Goal: Task Accomplishment & Management: Manage account settings

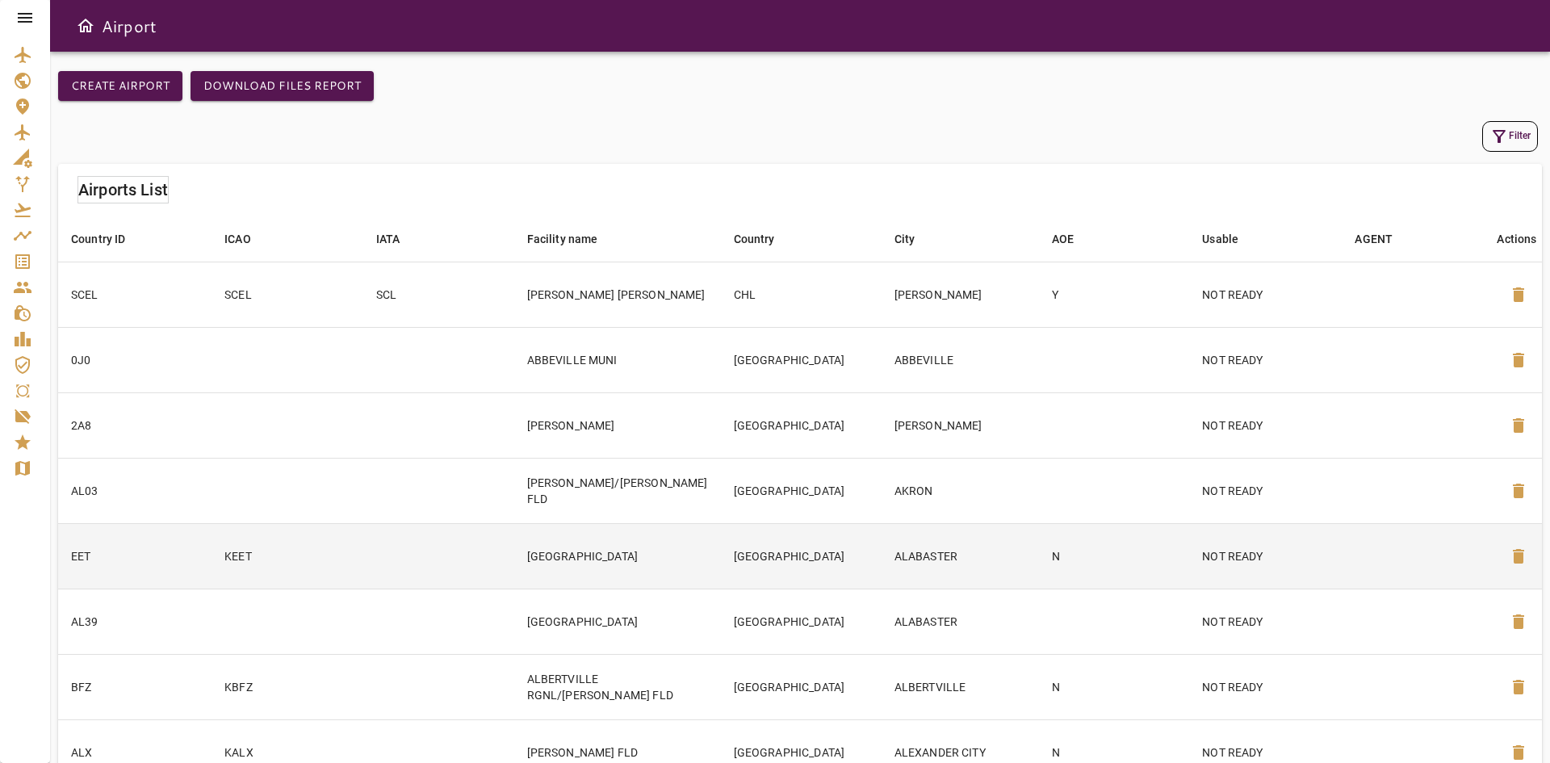
click at [303, 559] on td "KEET" at bounding box center [287, 555] width 151 height 65
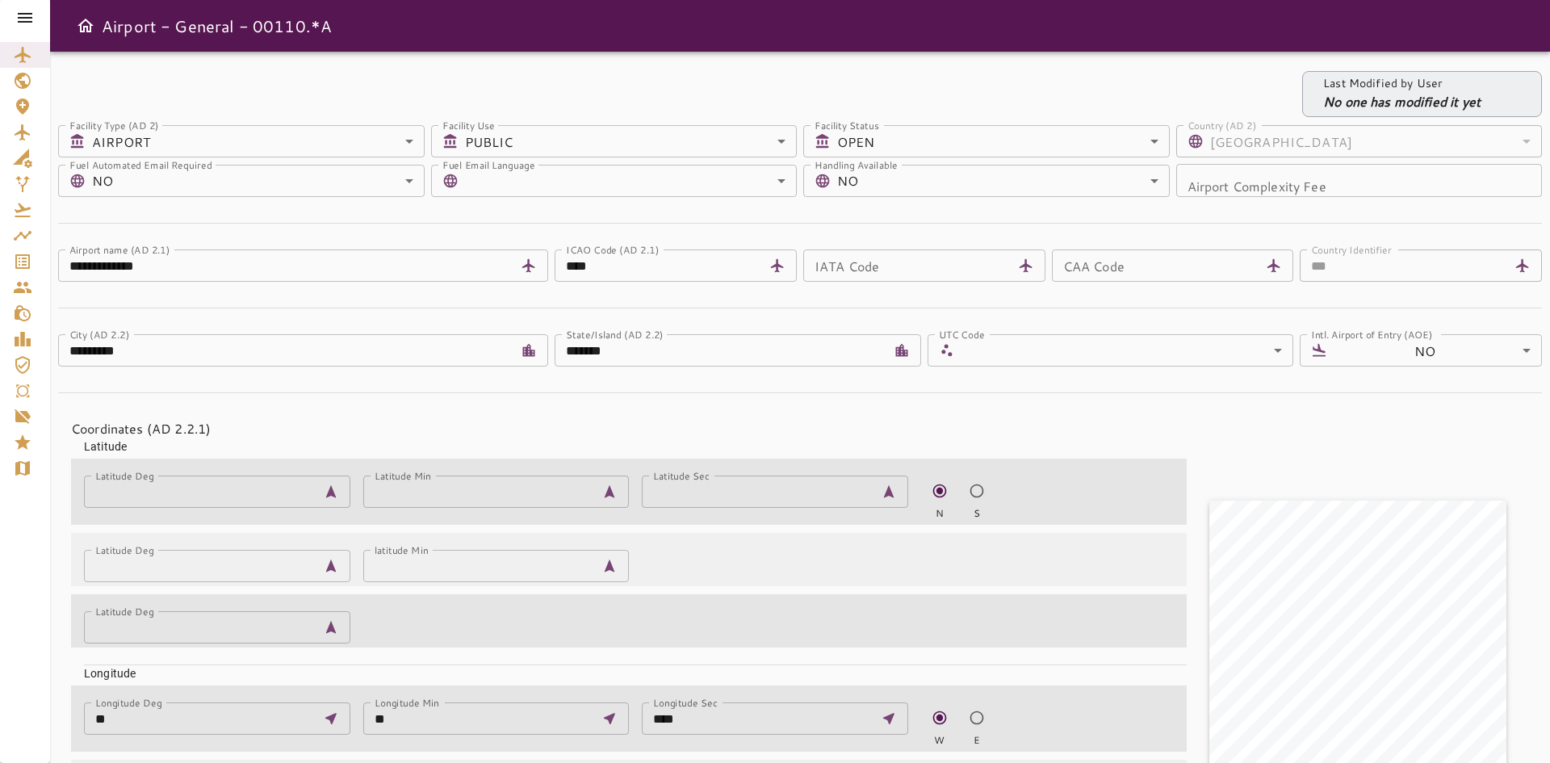
click at [35, 16] on div at bounding box center [25, 18] width 50 height 36
click at [26, 16] on icon at bounding box center [24, 17] width 19 height 19
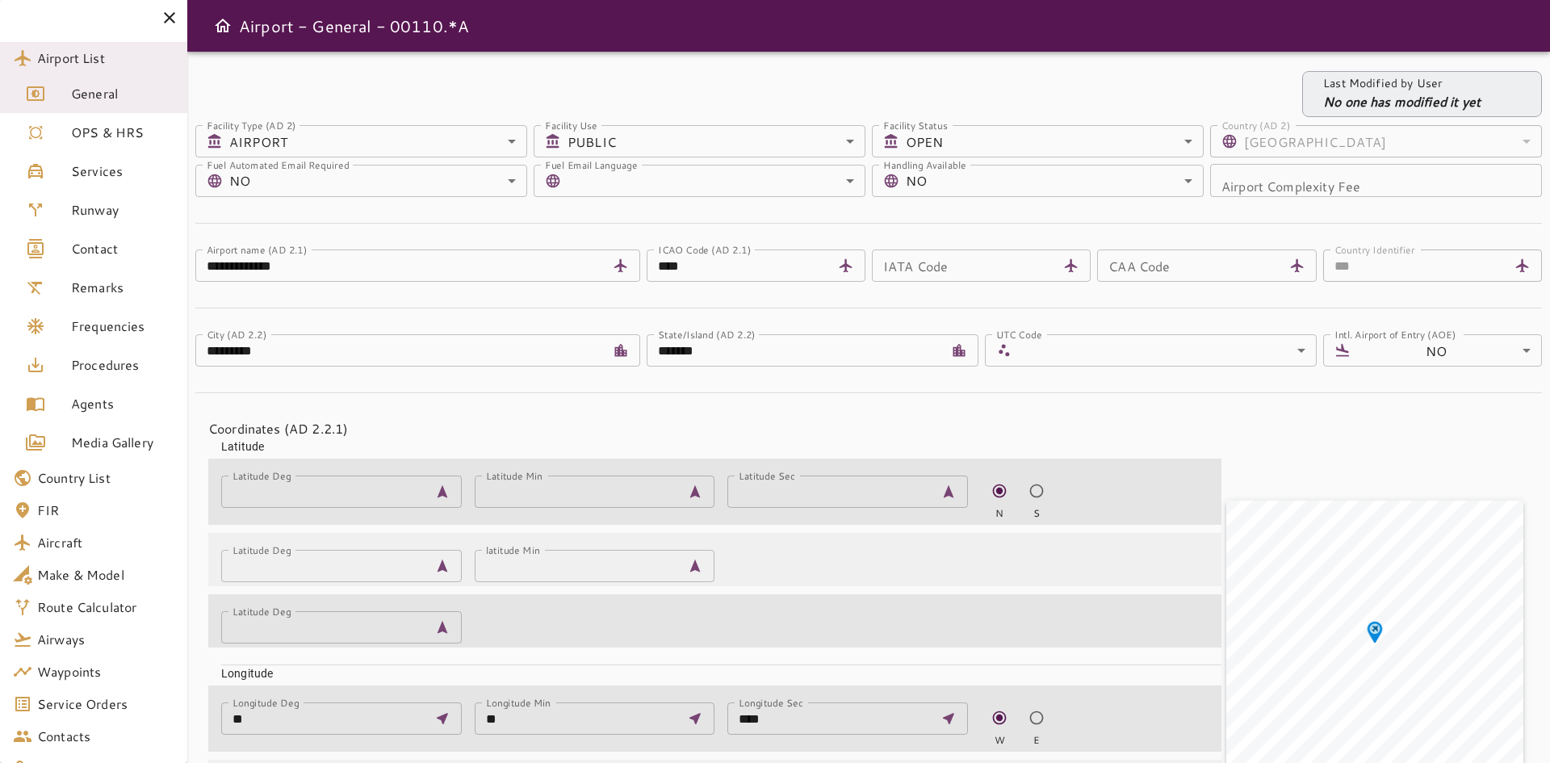
click at [98, 162] on span "Services" at bounding box center [122, 171] width 103 height 19
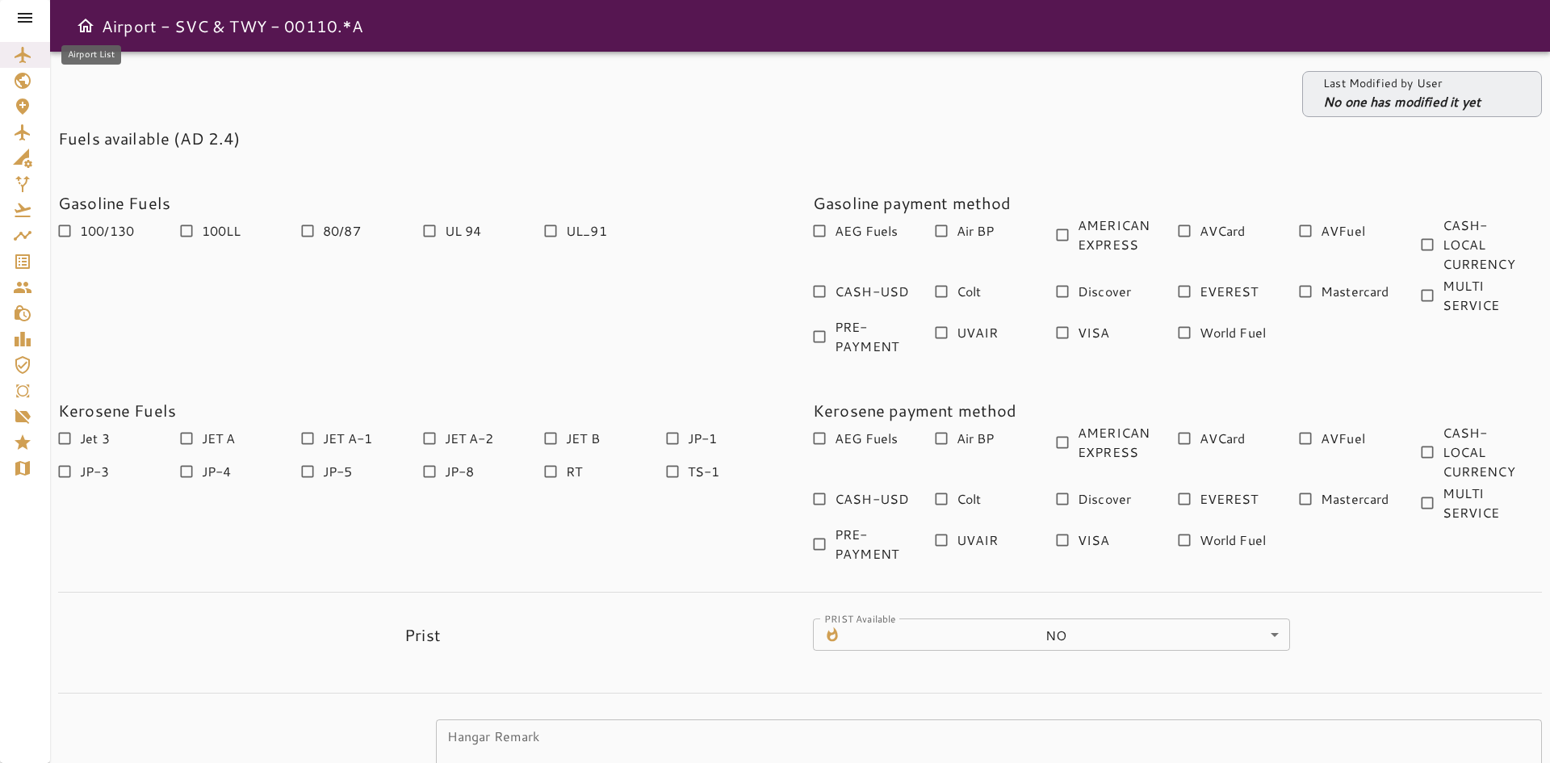
drag, startPoint x: 24, startPoint y: 45, endPoint x: 362, endPoint y: 220, distance: 380.3
click at [24, 45] on icon "Airport List" at bounding box center [22, 54] width 19 height 19
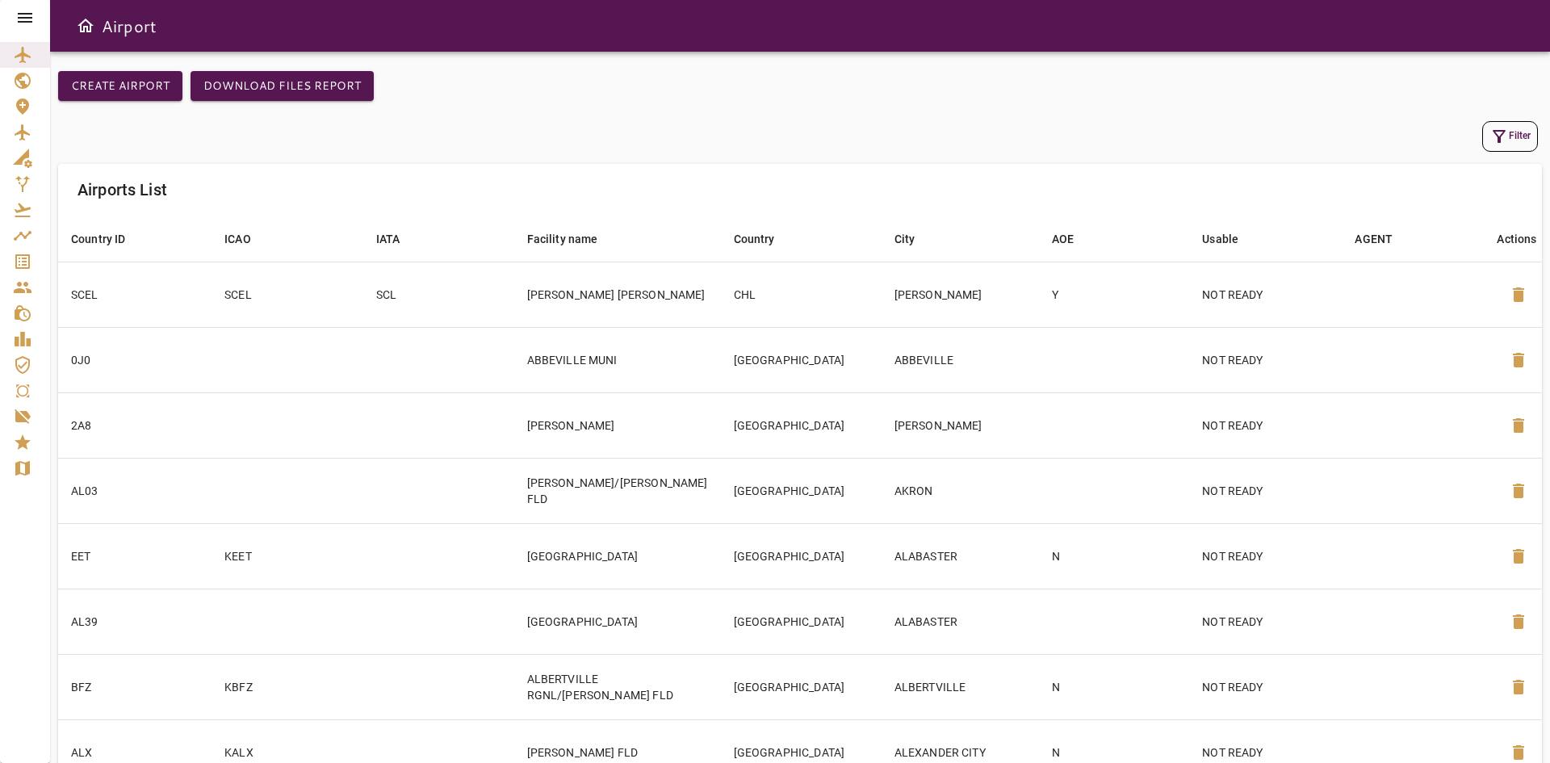
click at [1507, 145] on icon "button" at bounding box center [1499, 136] width 19 height 19
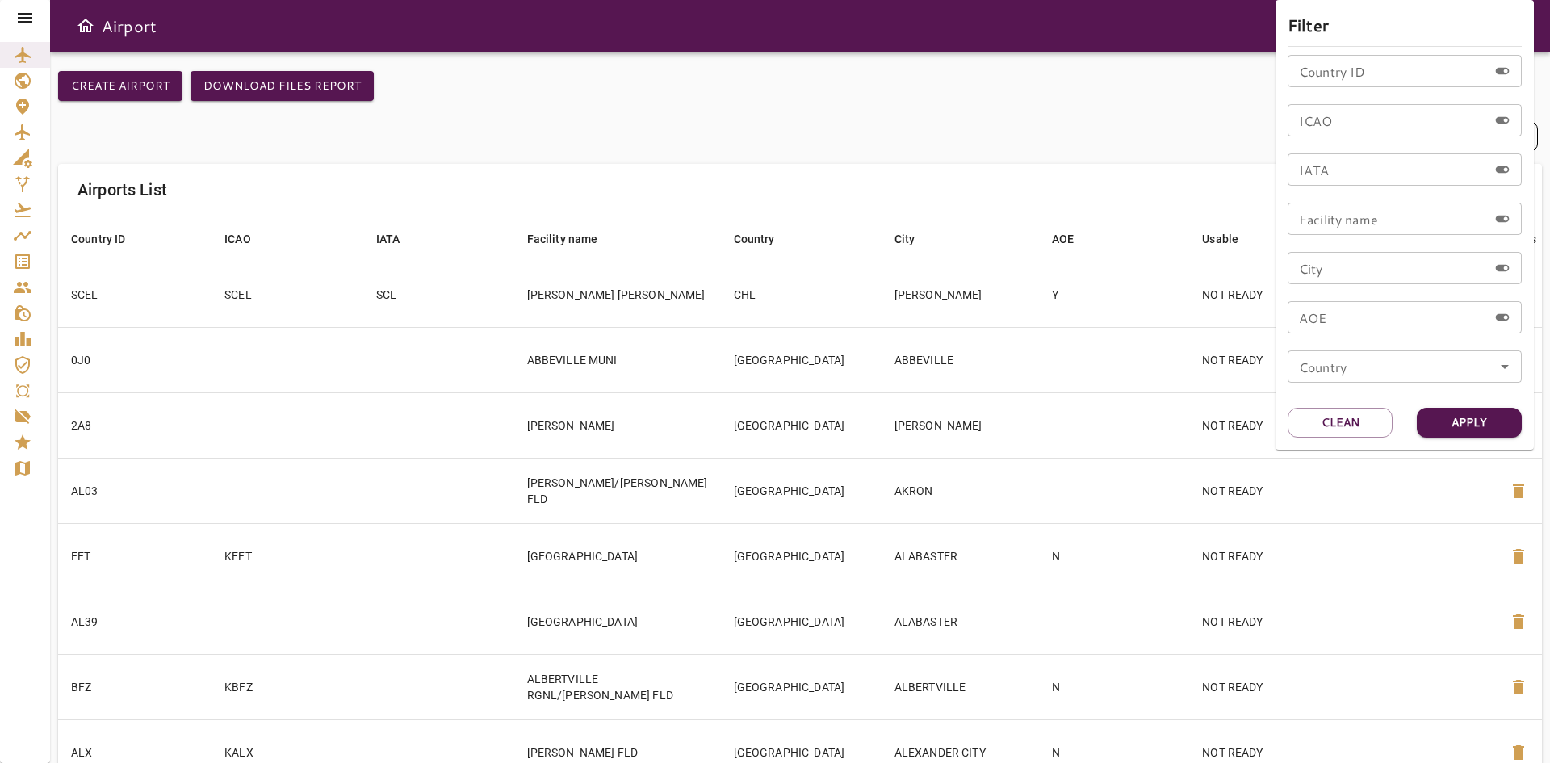
click at [1402, 81] on input "Country ID" at bounding box center [1388, 71] width 200 height 32
click at [1339, 123] on input "ICAO" at bounding box center [1388, 120] width 200 height 32
click at [1330, 169] on input "IATA" at bounding box center [1388, 169] width 200 height 32
click at [868, 116] on div at bounding box center [775, 381] width 1550 height 763
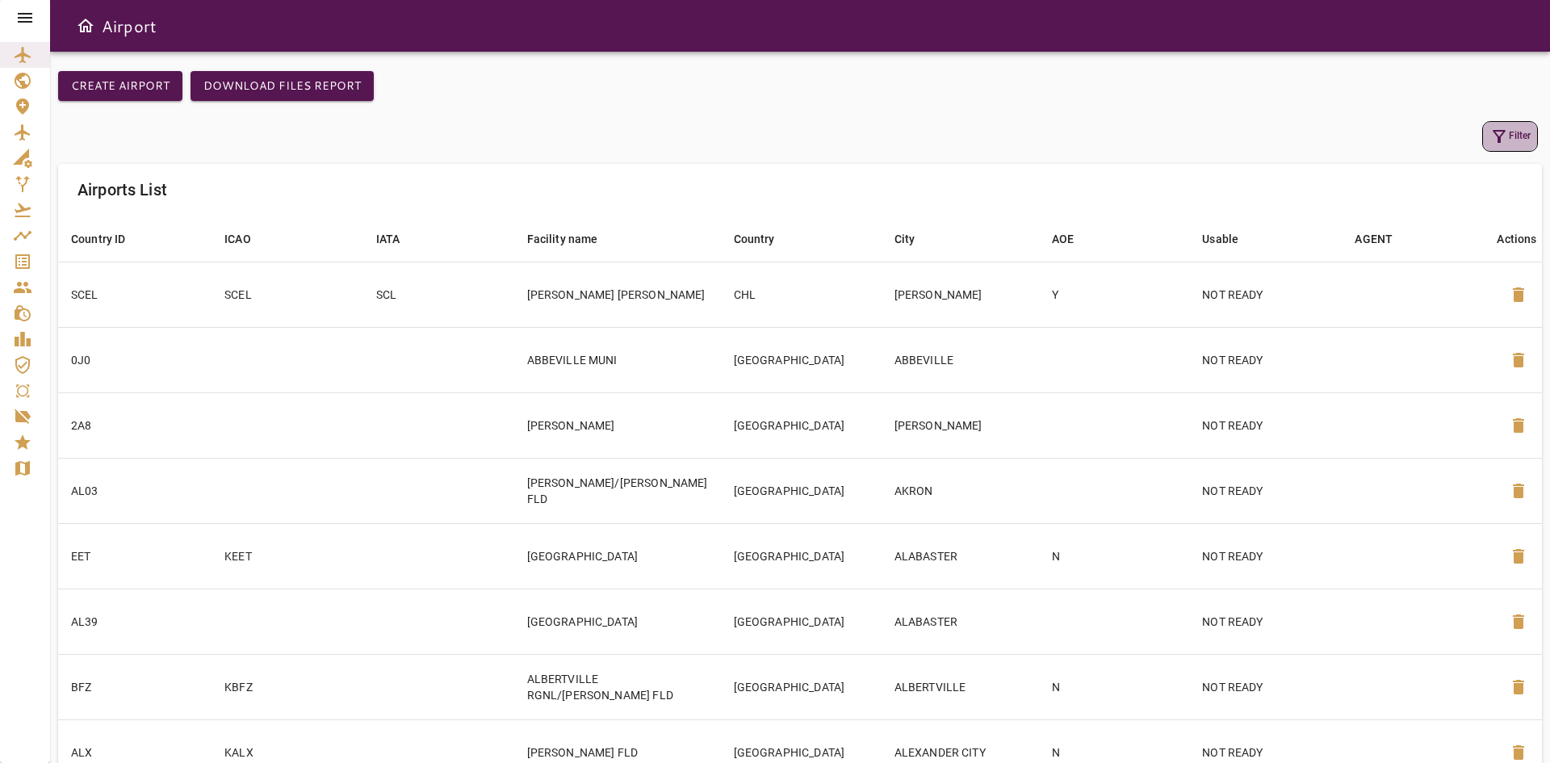
click at [1498, 142] on icon "button" at bounding box center [1499, 136] width 13 height 13
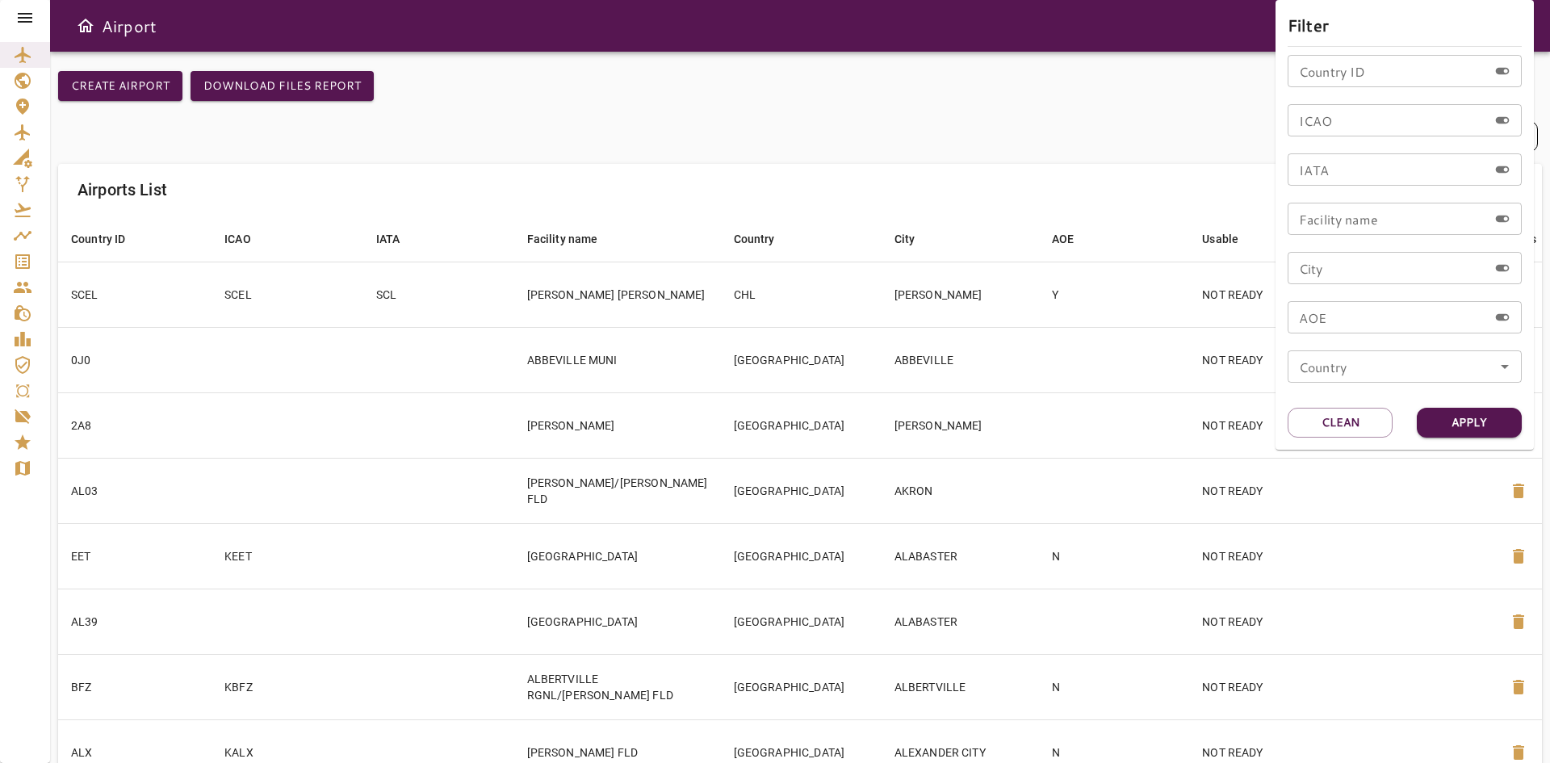
click at [1328, 164] on input "IATA" at bounding box center [1388, 169] width 200 height 32
type input "***"
click at [1480, 428] on button "Apply" at bounding box center [1469, 423] width 105 height 30
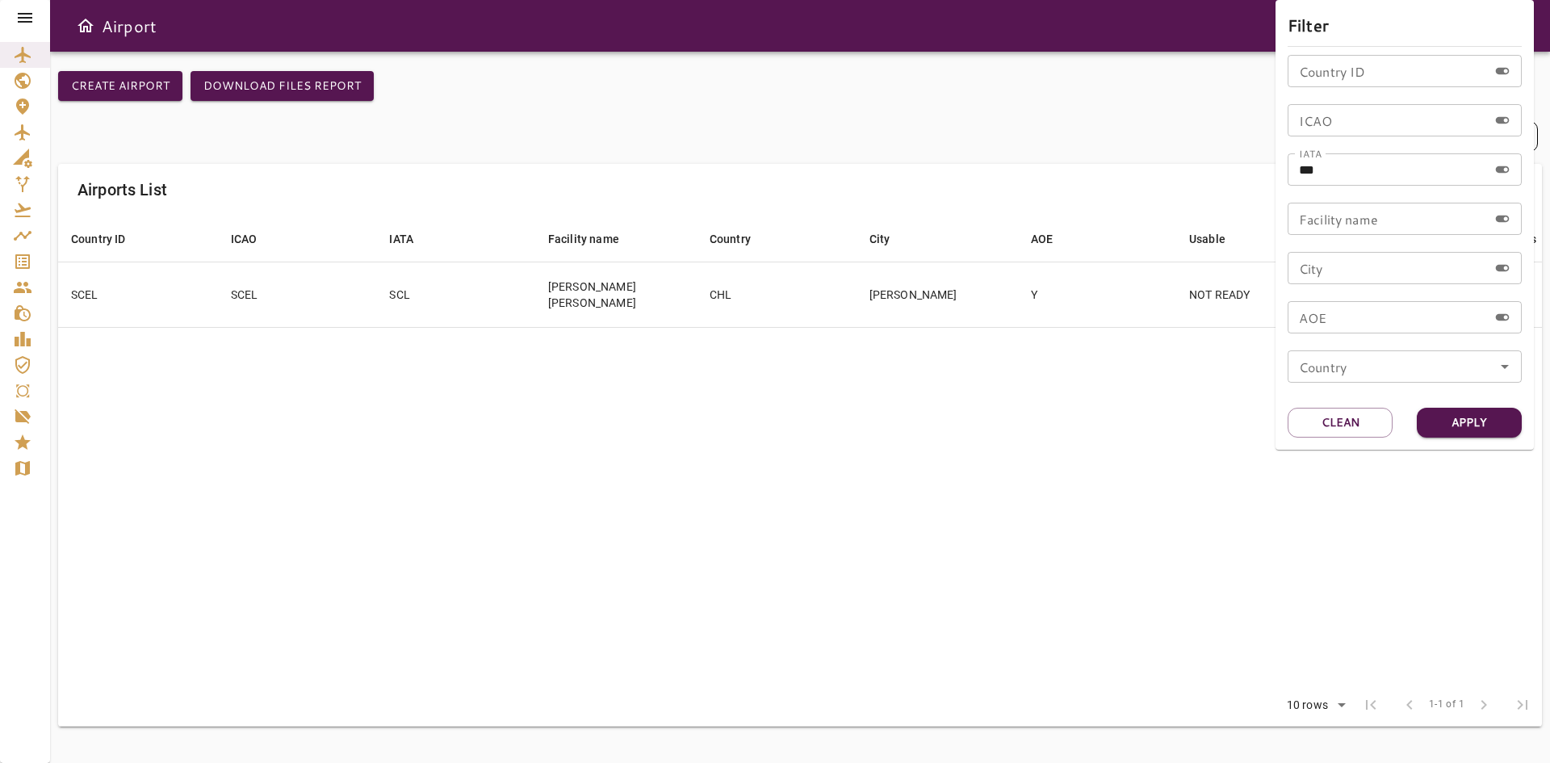
click at [322, 529] on div at bounding box center [775, 381] width 1550 height 763
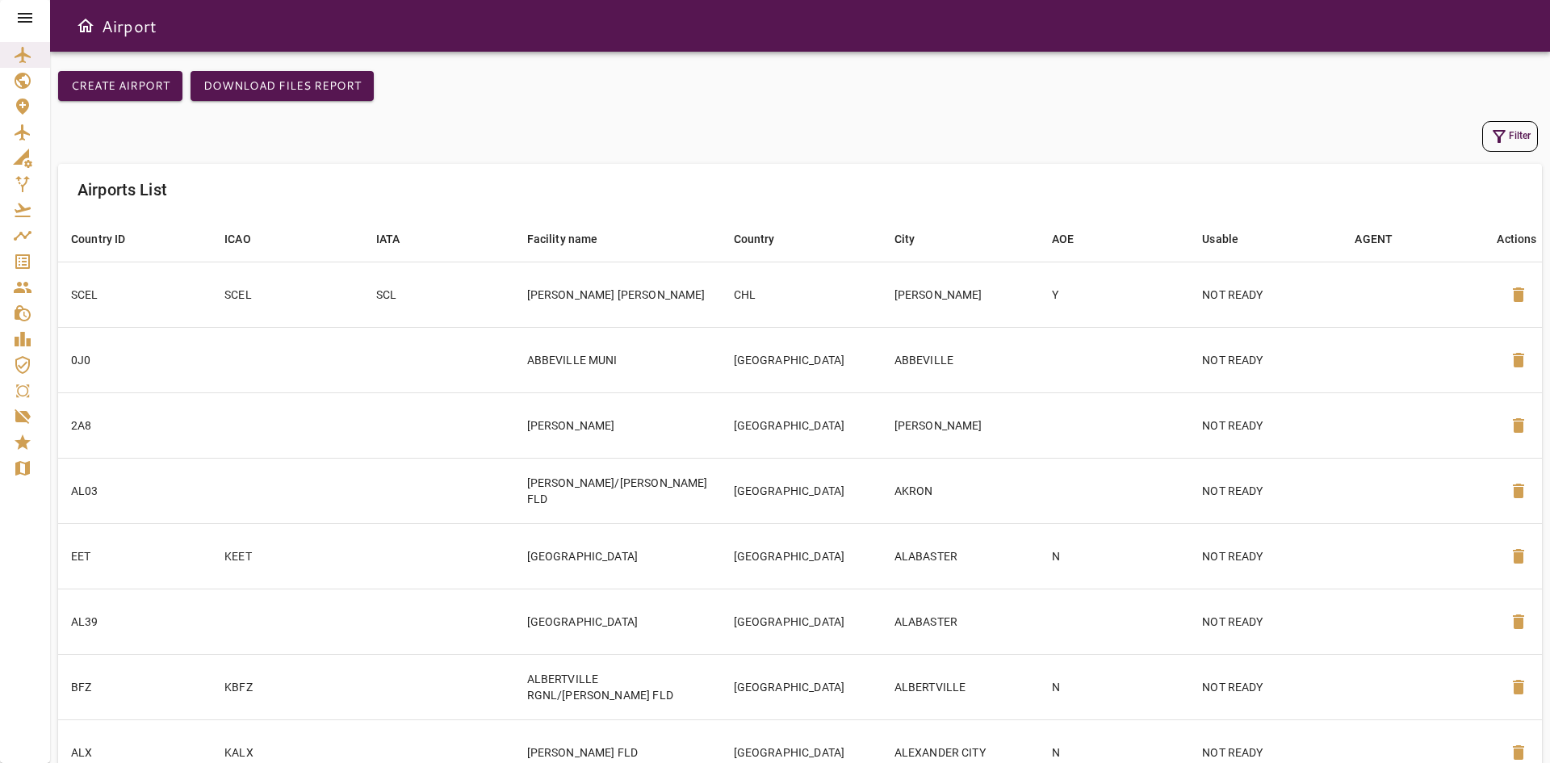
click at [1515, 128] on button "Filter" at bounding box center [1511, 136] width 56 height 31
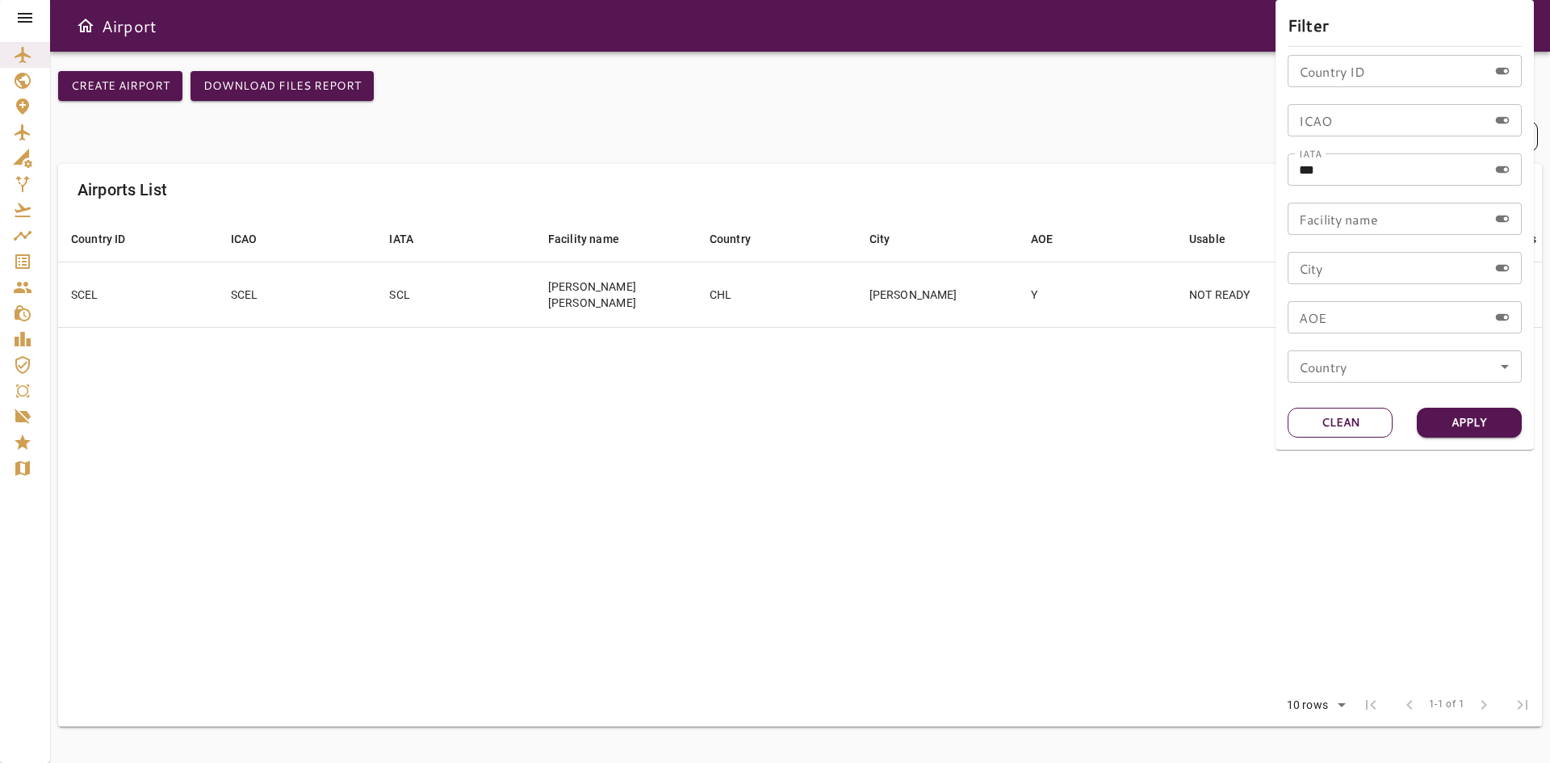
drag, startPoint x: 1370, startPoint y: 417, endPoint x: 1293, endPoint y: 406, distance: 77.5
click at [1370, 417] on button "Clean" at bounding box center [1340, 423] width 105 height 30
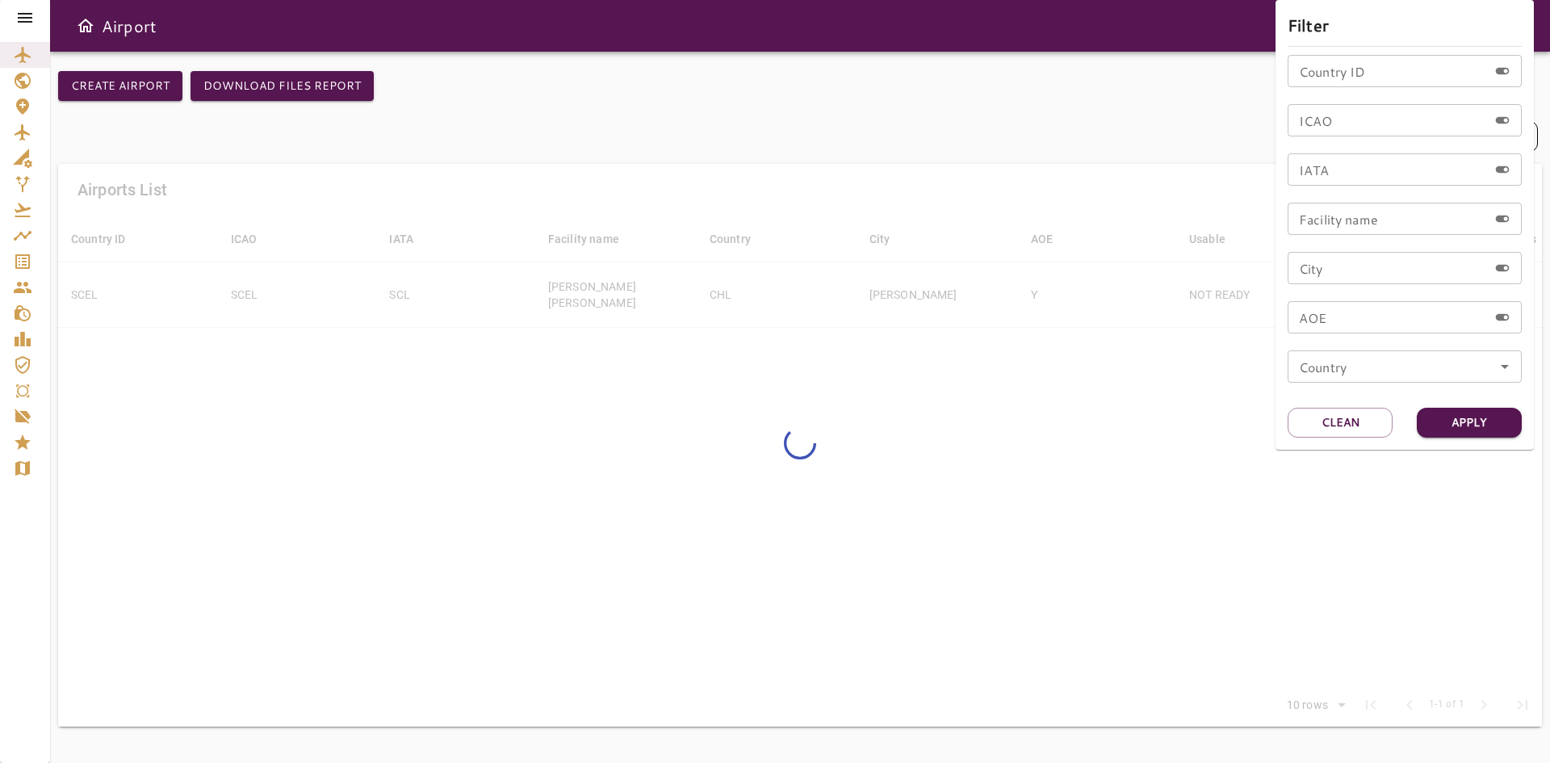
click at [1137, 385] on div at bounding box center [775, 381] width 1550 height 763
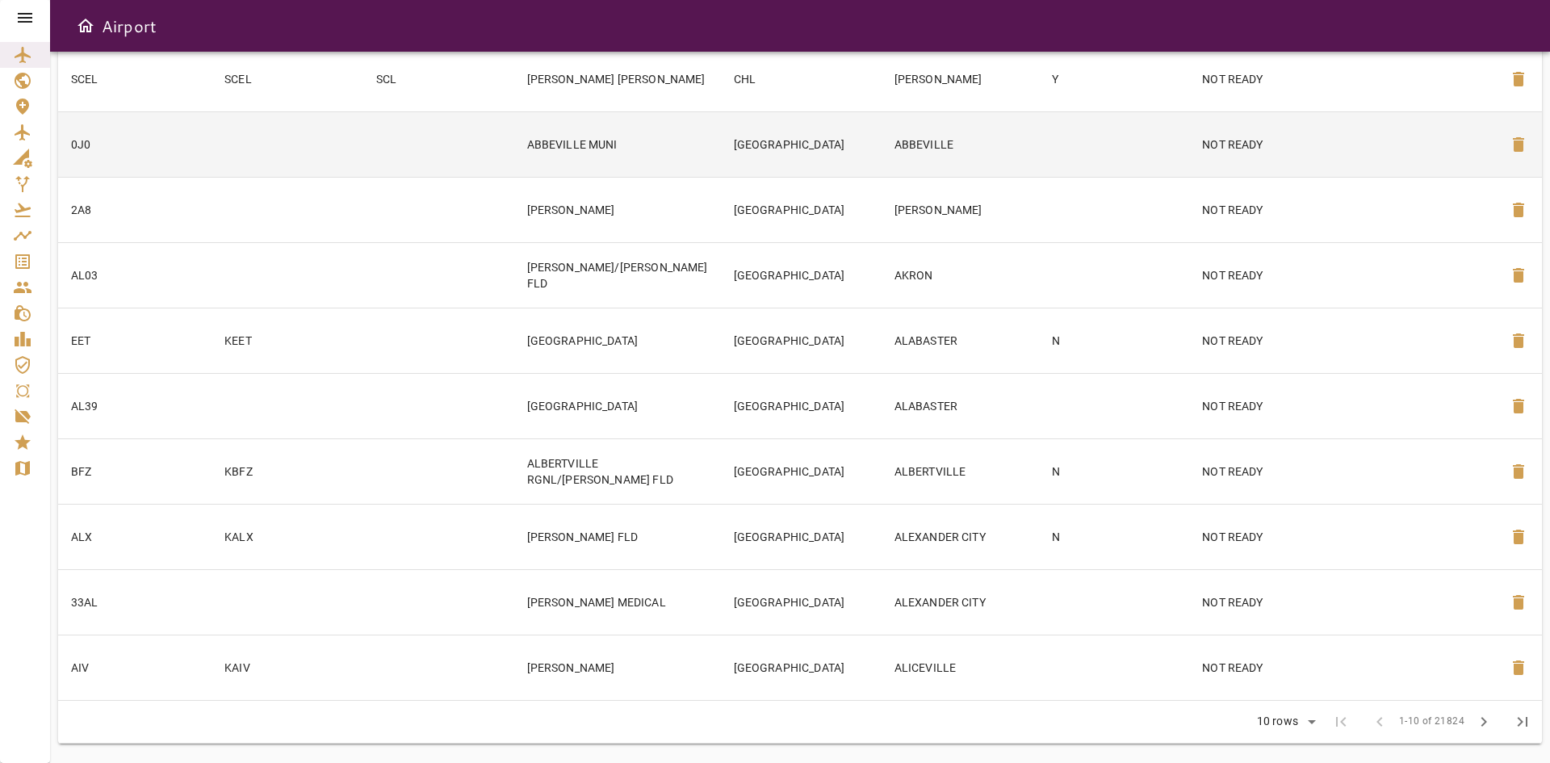
scroll to position [224, 0]
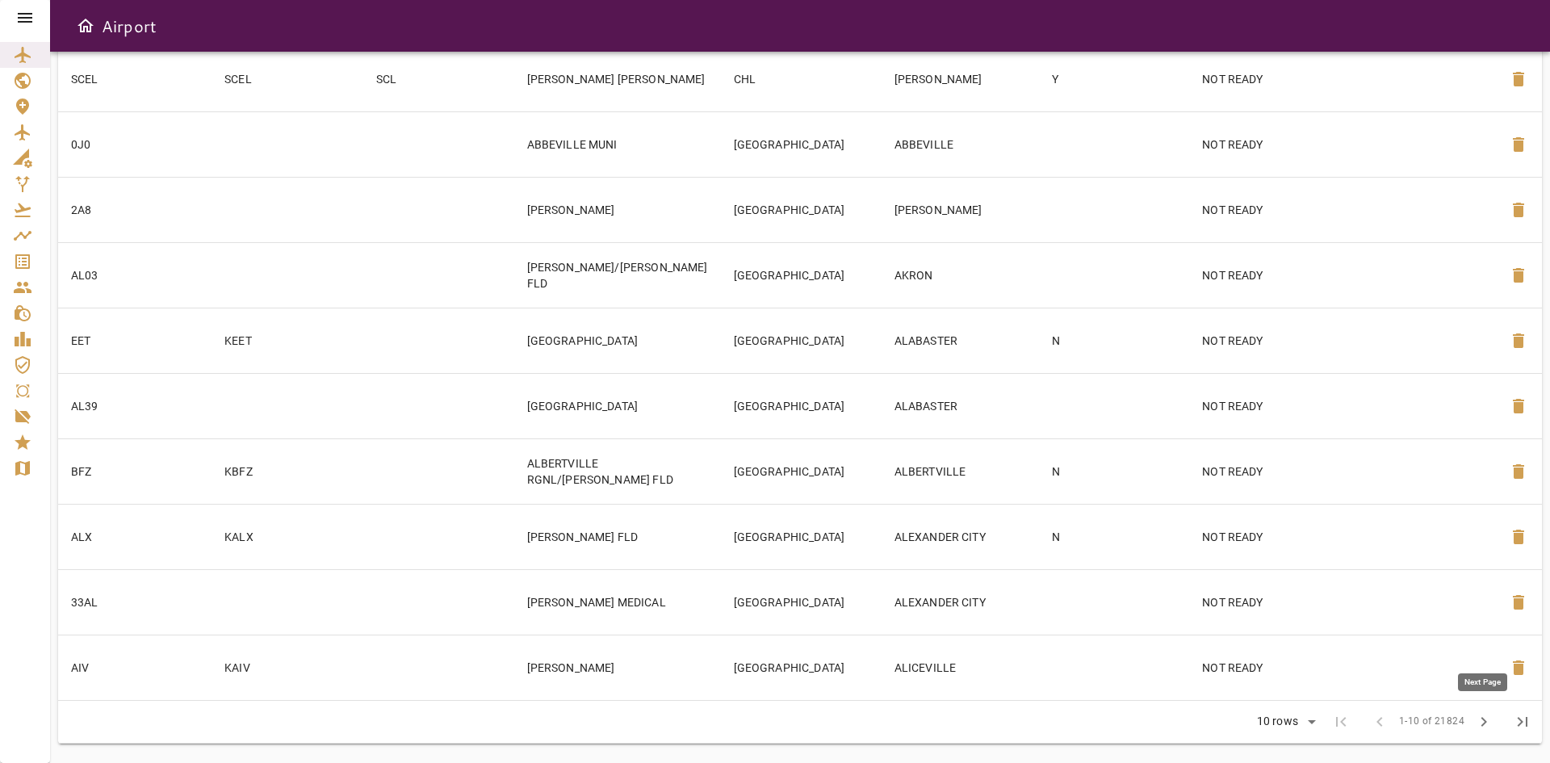
click at [1491, 720] on span "chevron_right" at bounding box center [1484, 721] width 19 height 19
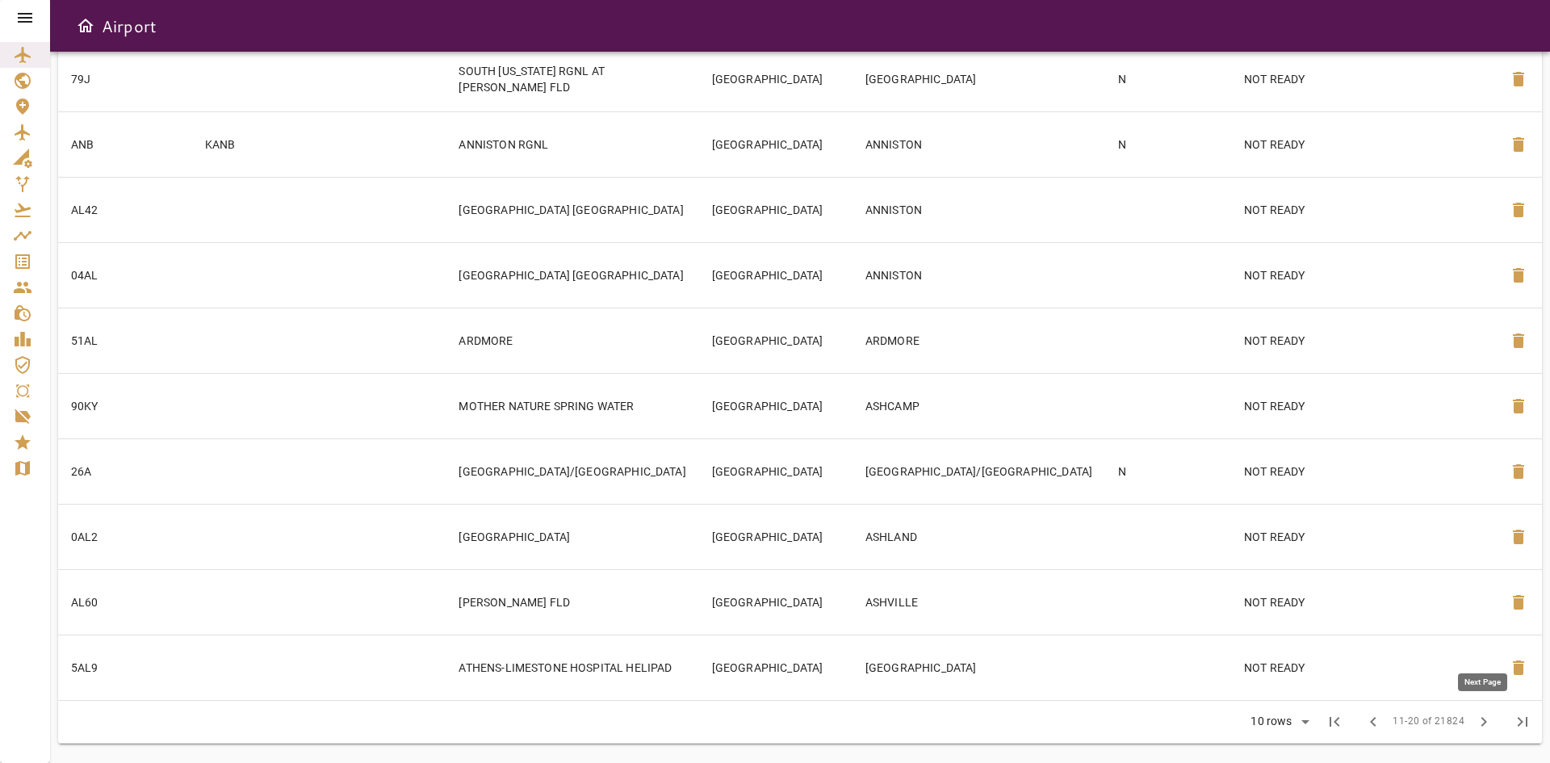
scroll to position [215, 0]
click at [1491, 720] on span "chevron_right" at bounding box center [1484, 722] width 19 height 19
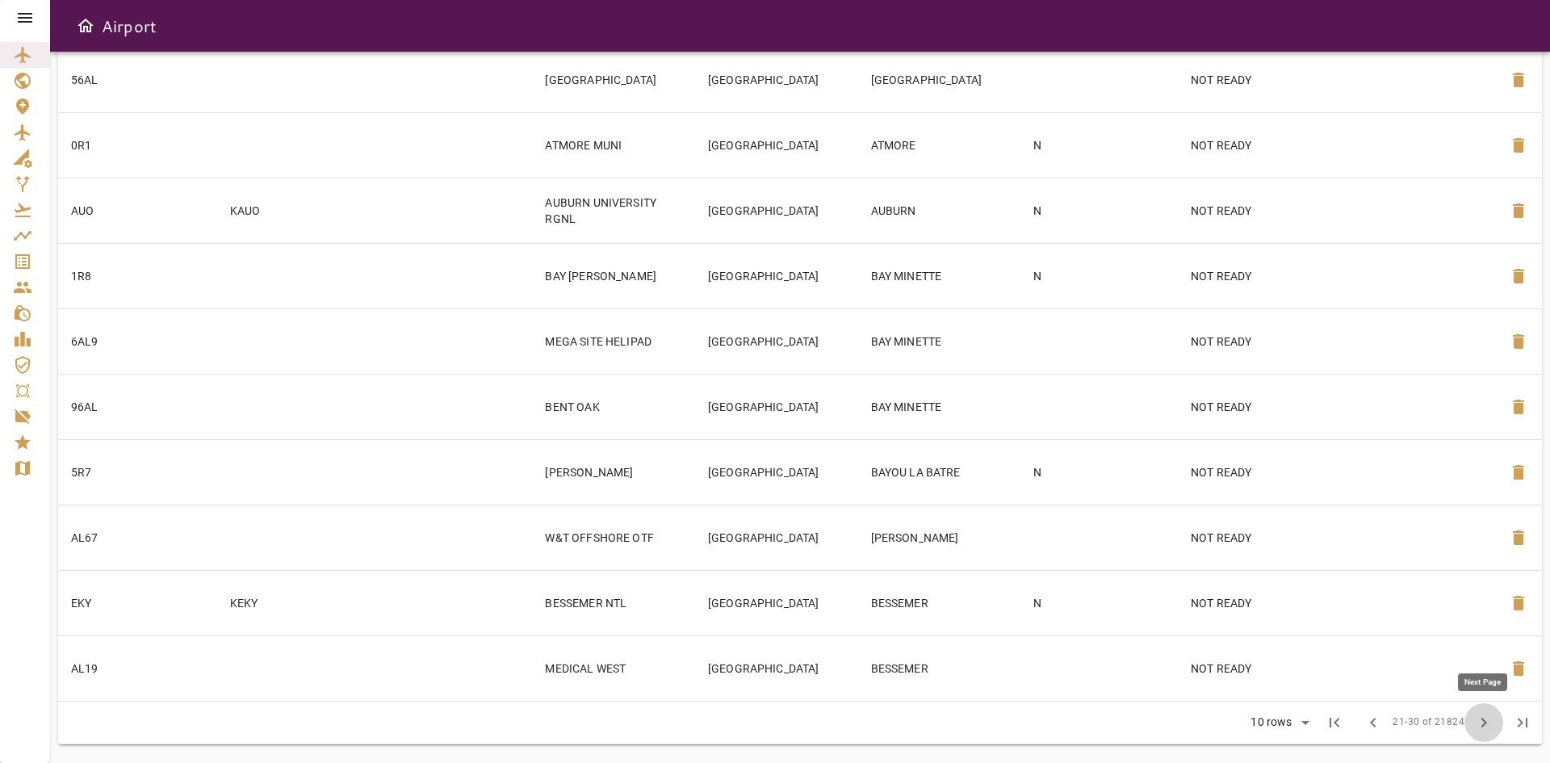
click at [1496, 724] on button "chevron_right" at bounding box center [1484, 722] width 39 height 39
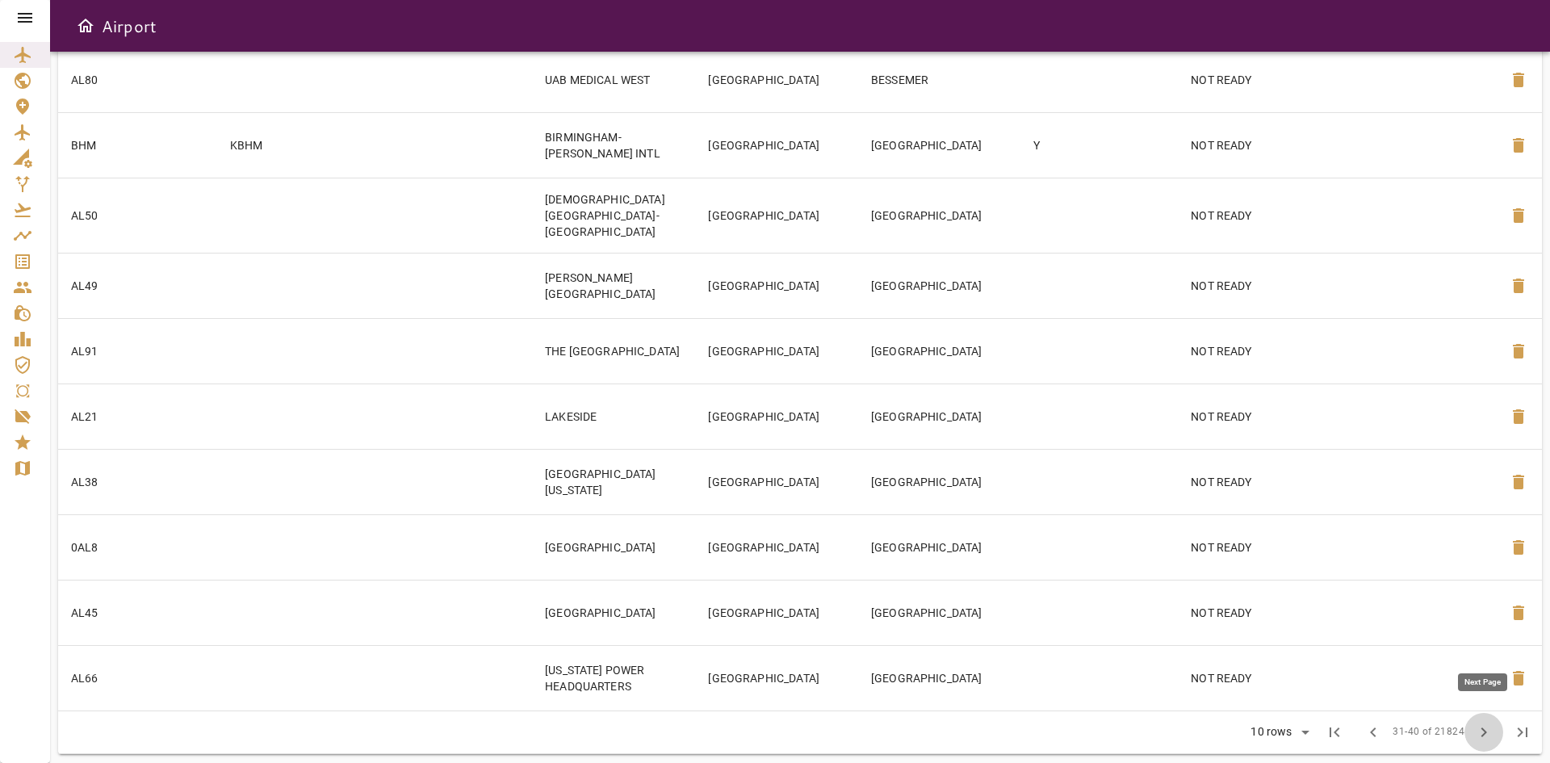
click at [1495, 723] on button "chevron_right" at bounding box center [1484, 732] width 39 height 39
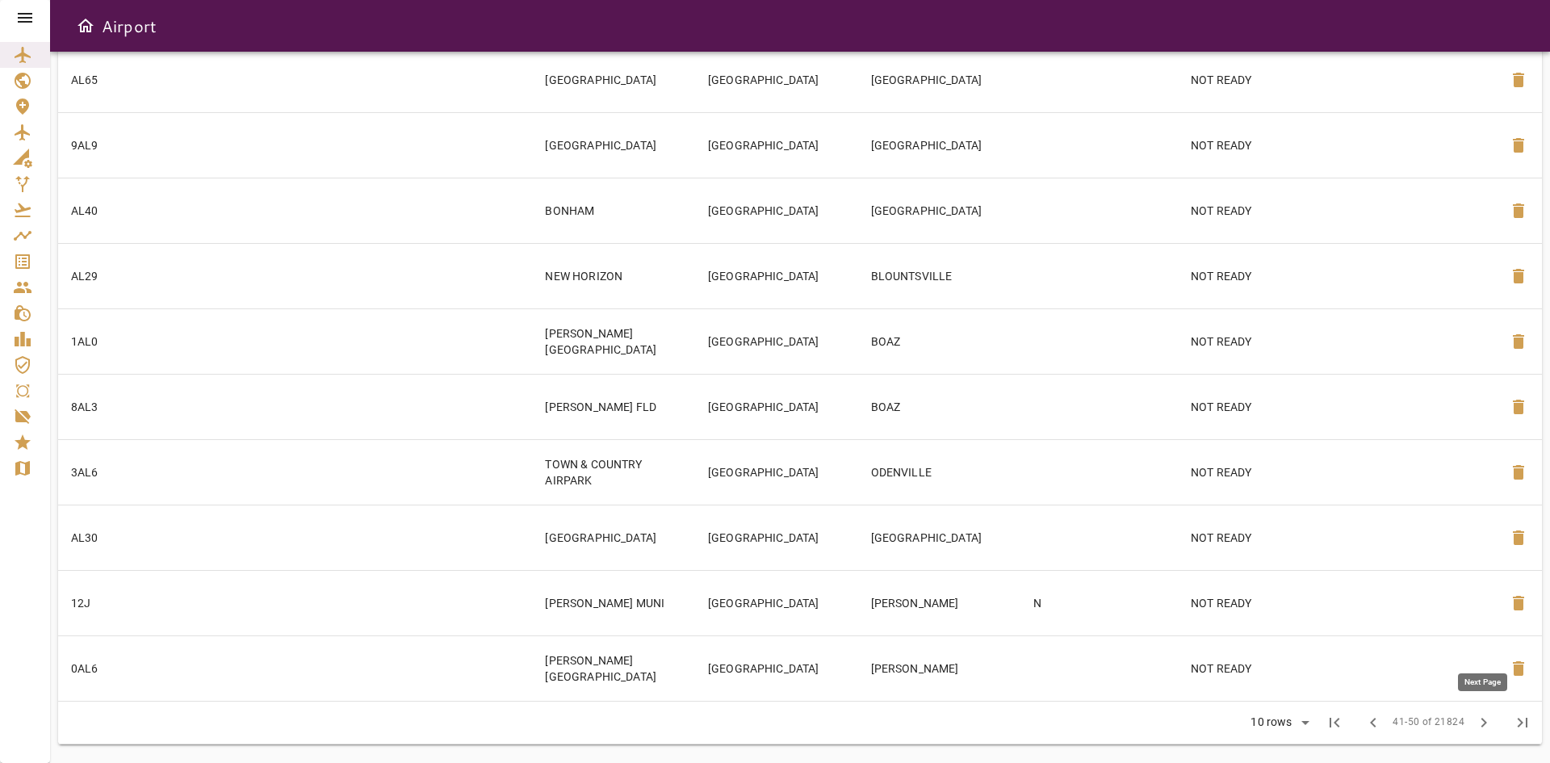
click at [1494, 723] on button "chevron_right" at bounding box center [1484, 722] width 39 height 39
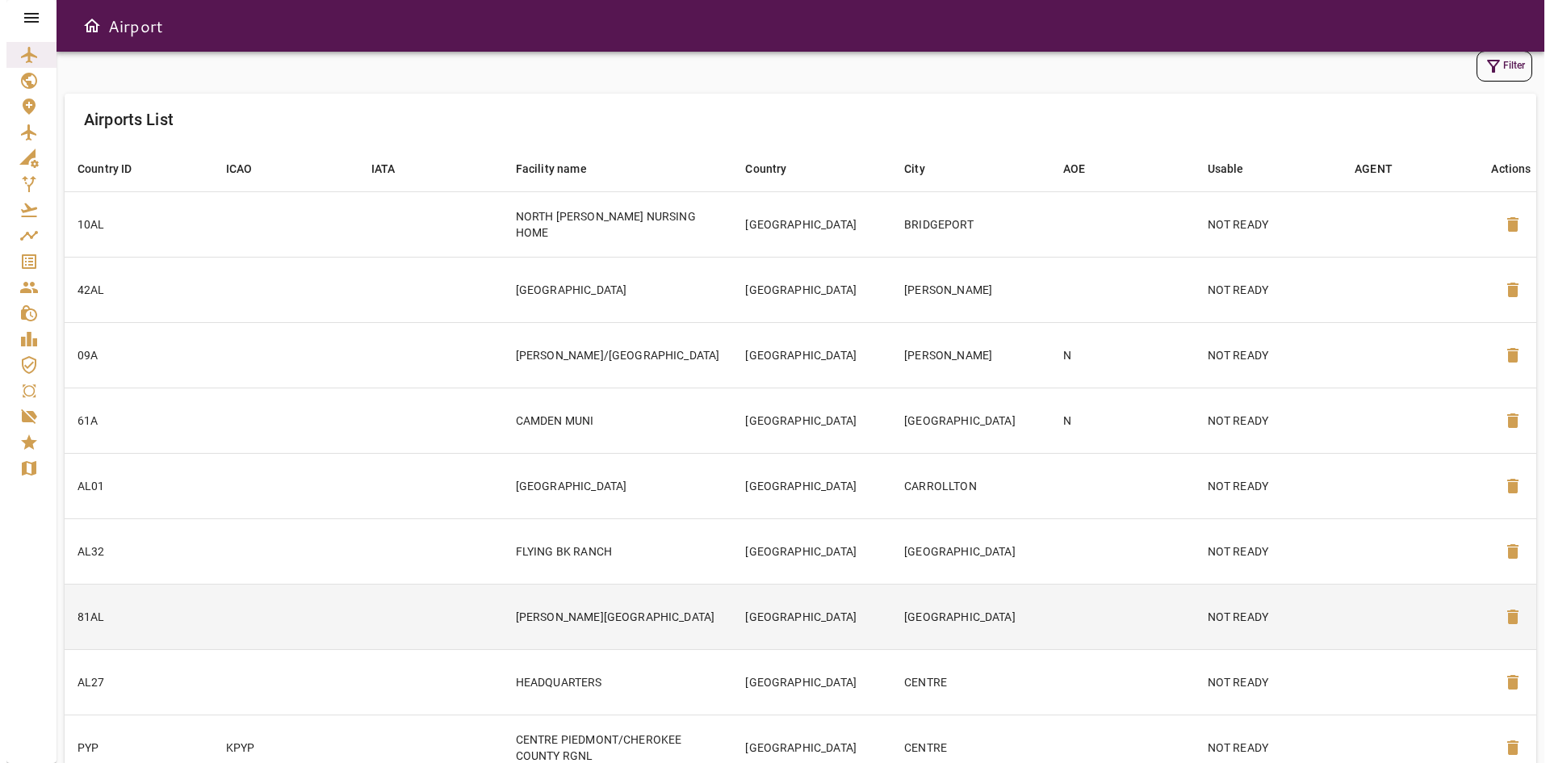
scroll to position [0, 0]
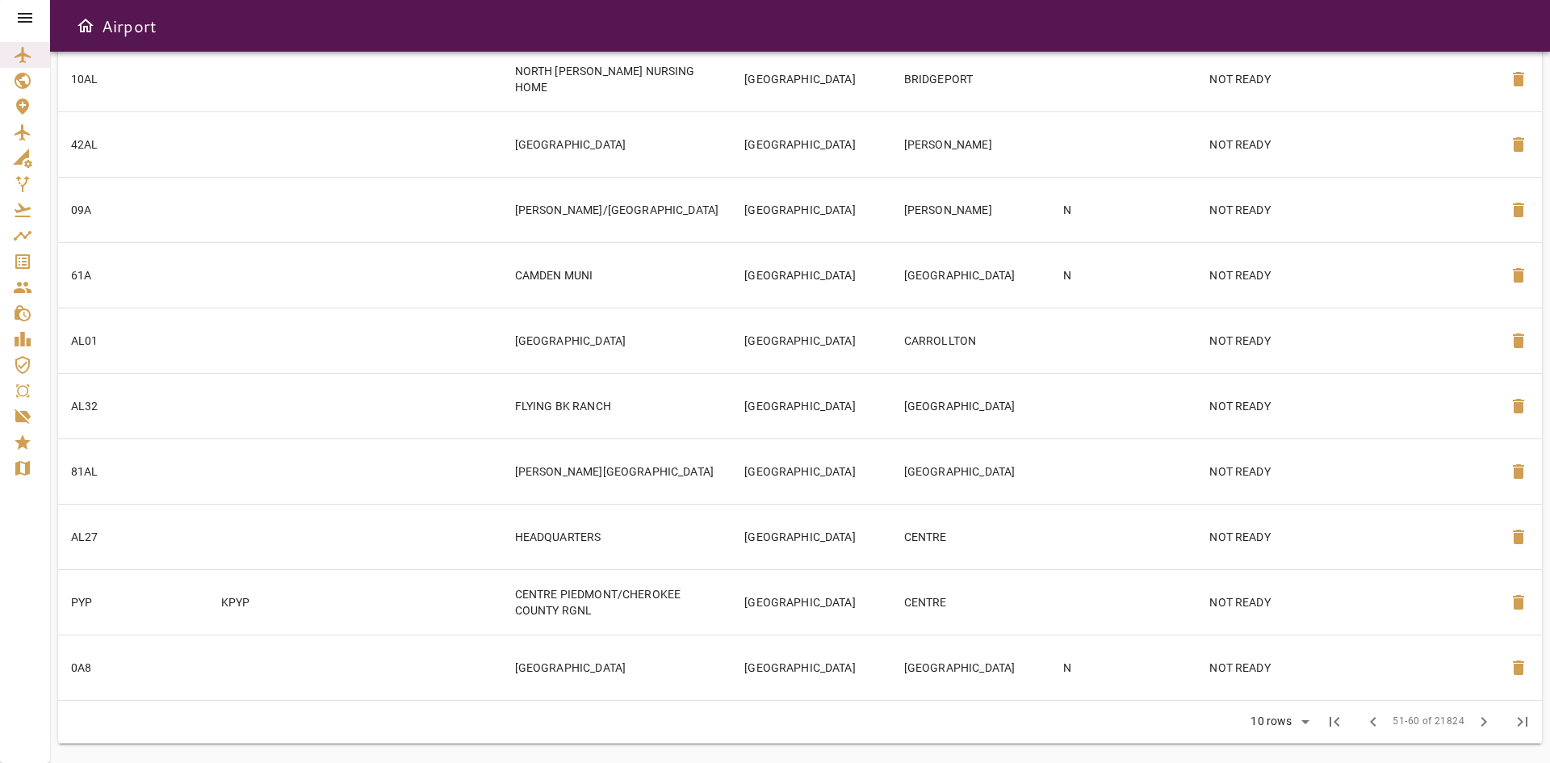
click at [1489, 717] on span "chevron_right" at bounding box center [1484, 721] width 19 height 19
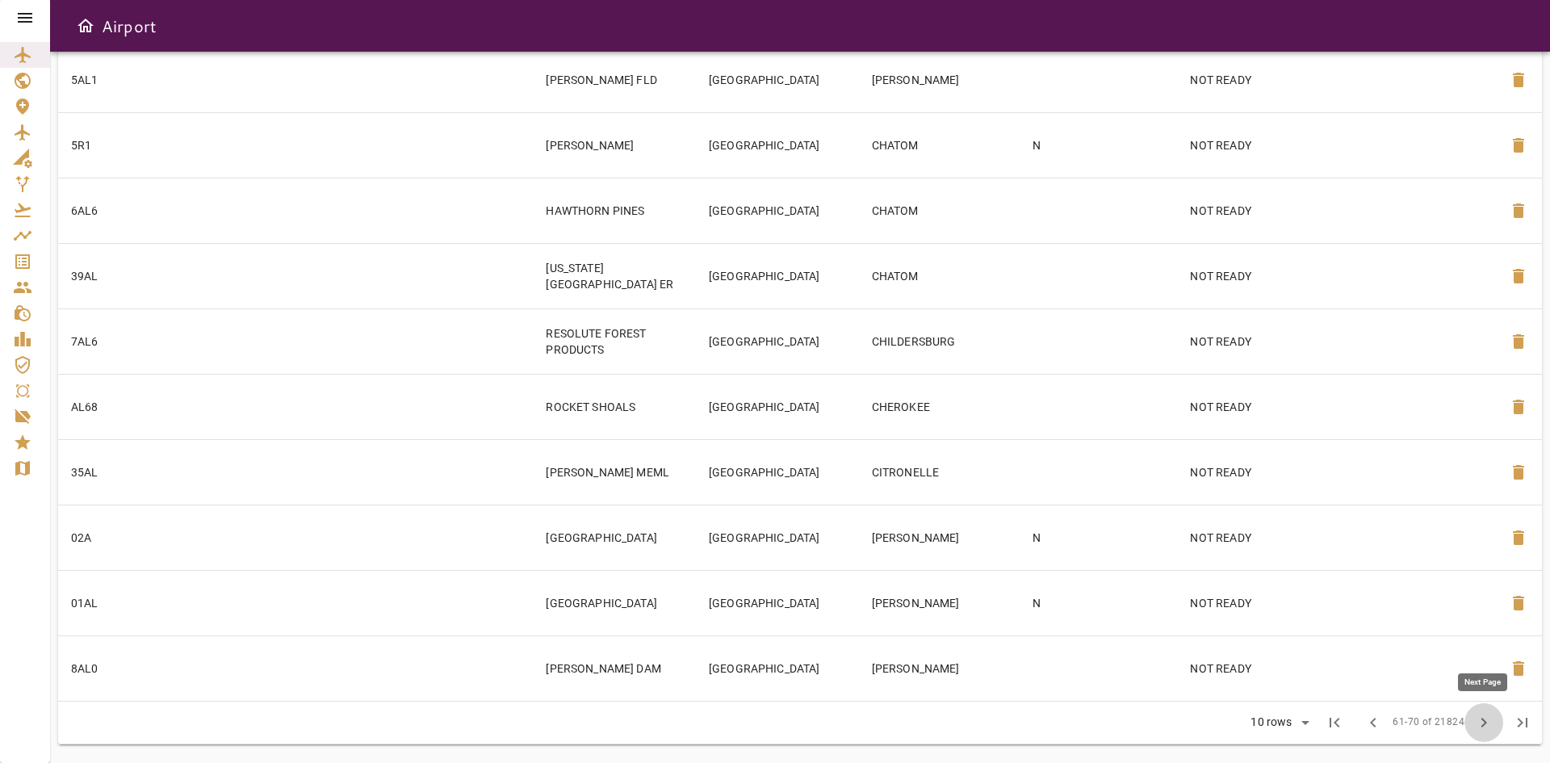
click at [1489, 718] on span "chevron_right" at bounding box center [1484, 722] width 19 height 19
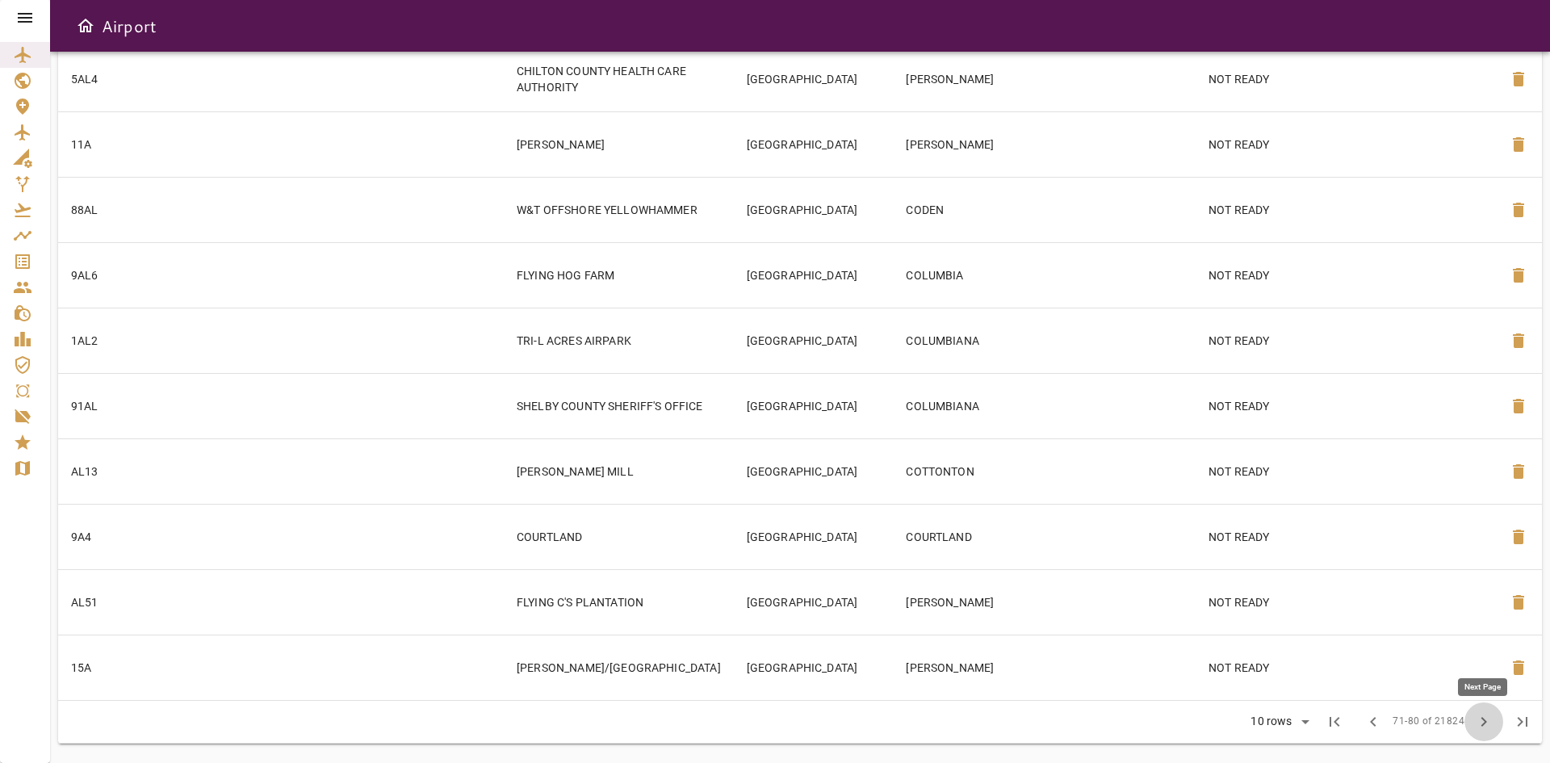
click at [1489, 718] on span "chevron_right" at bounding box center [1484, 721] width 19 height 19
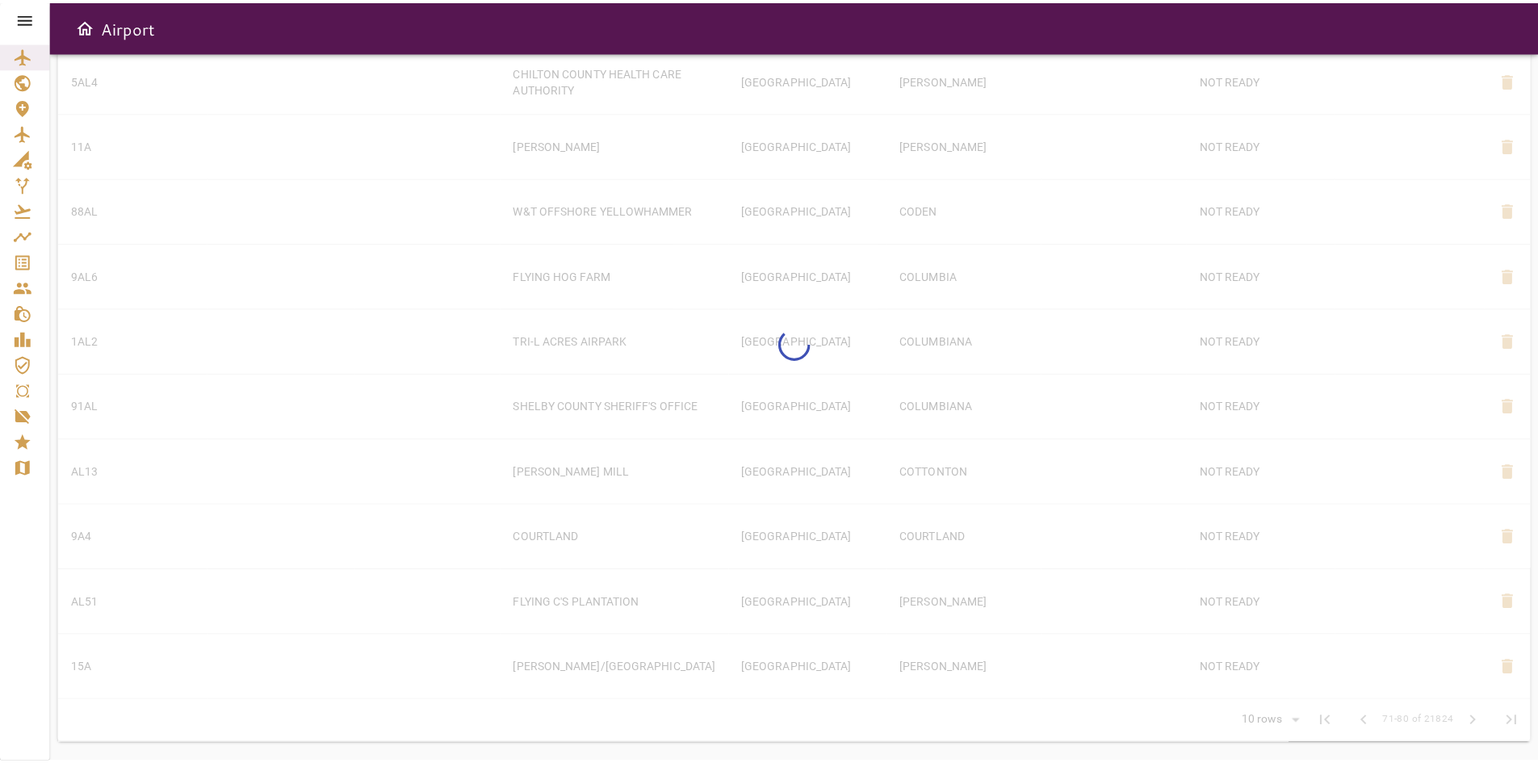
scroll to position [215, 0]
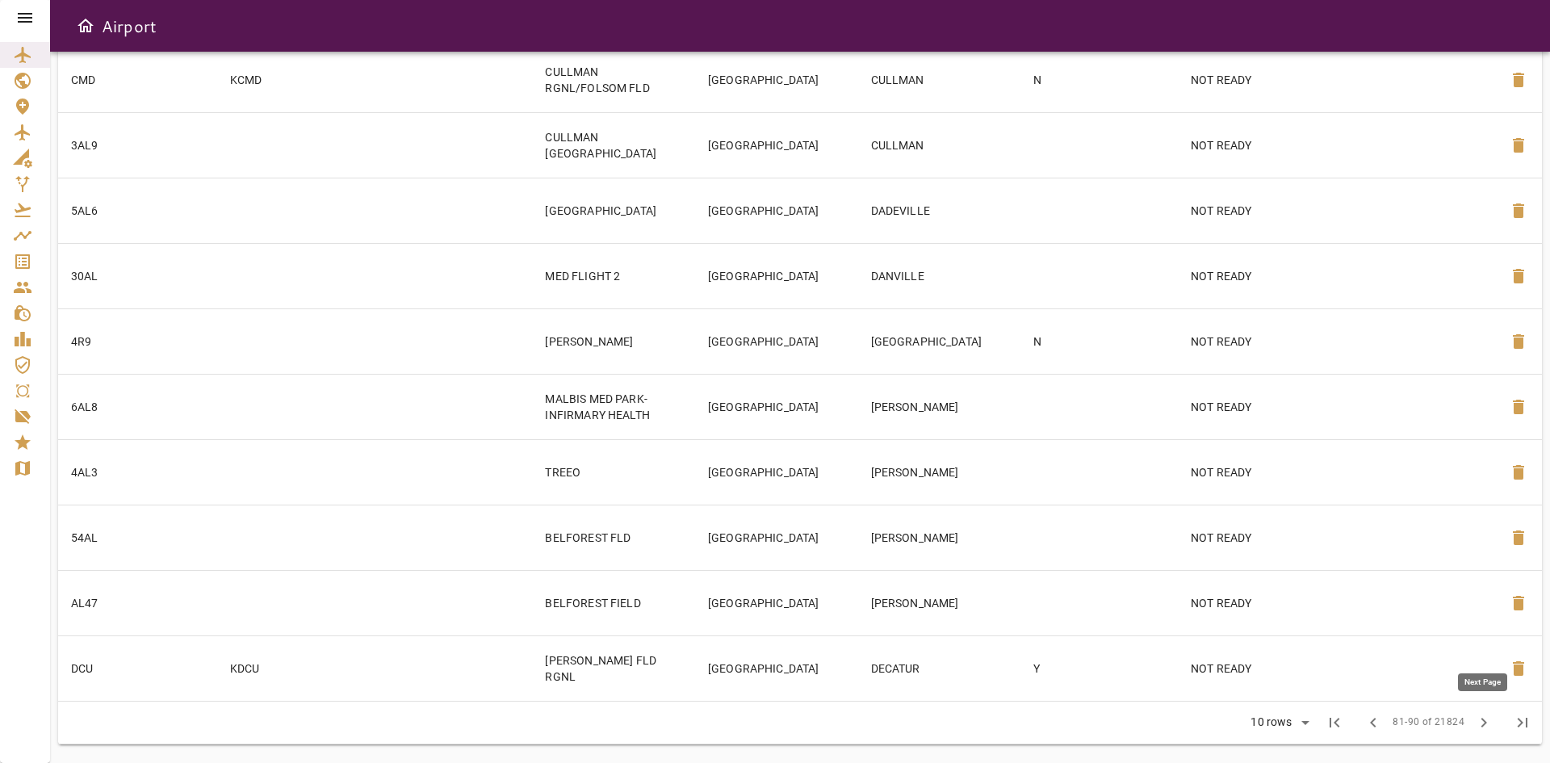
click at [1489, 718] on span "chevron_right" at bounding box center [1484, 722] width 19 height 19
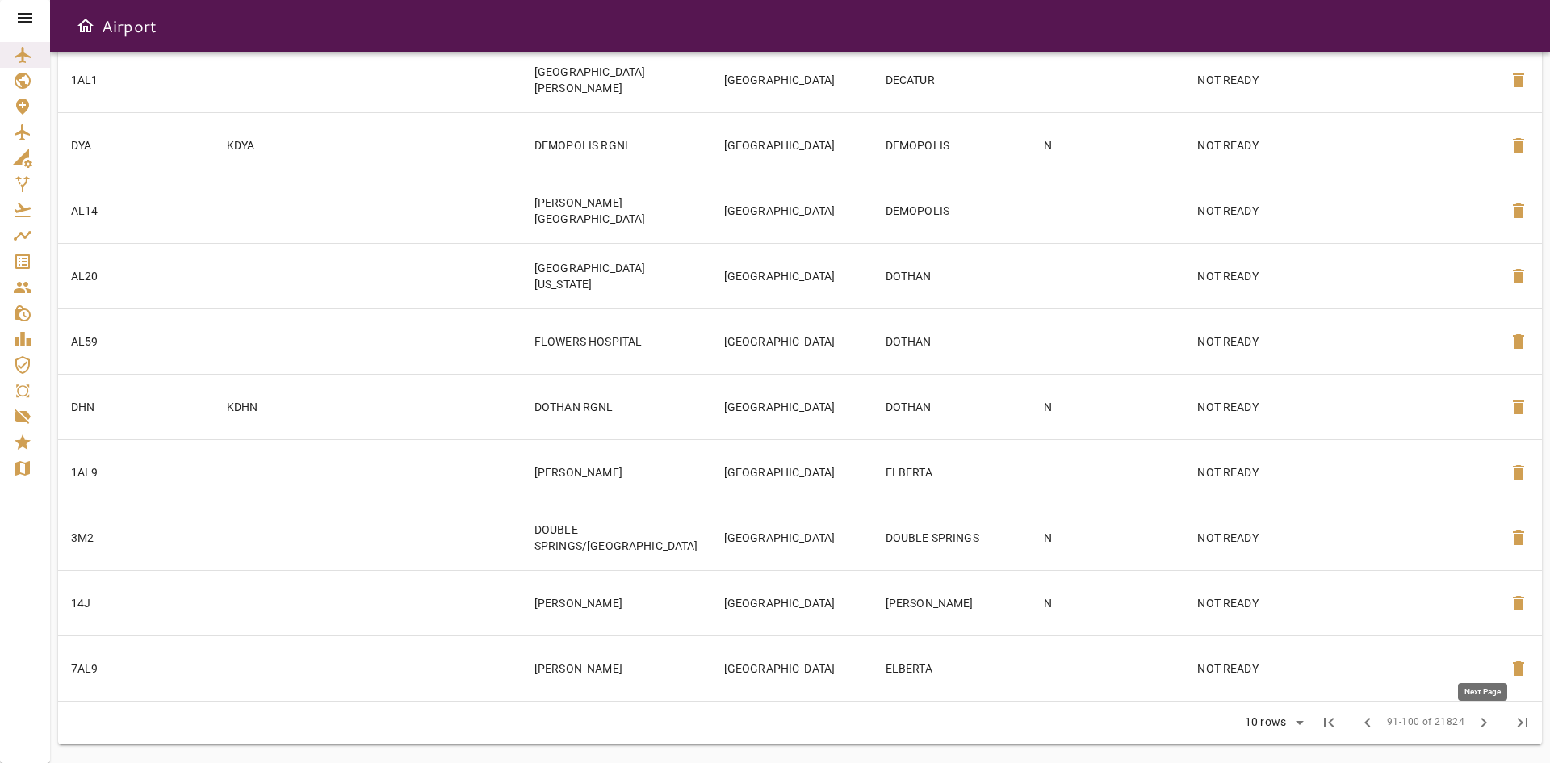
click at [1489, 718] on button "chevron_right" at bounding box center [1484, 722] width 39 height 39
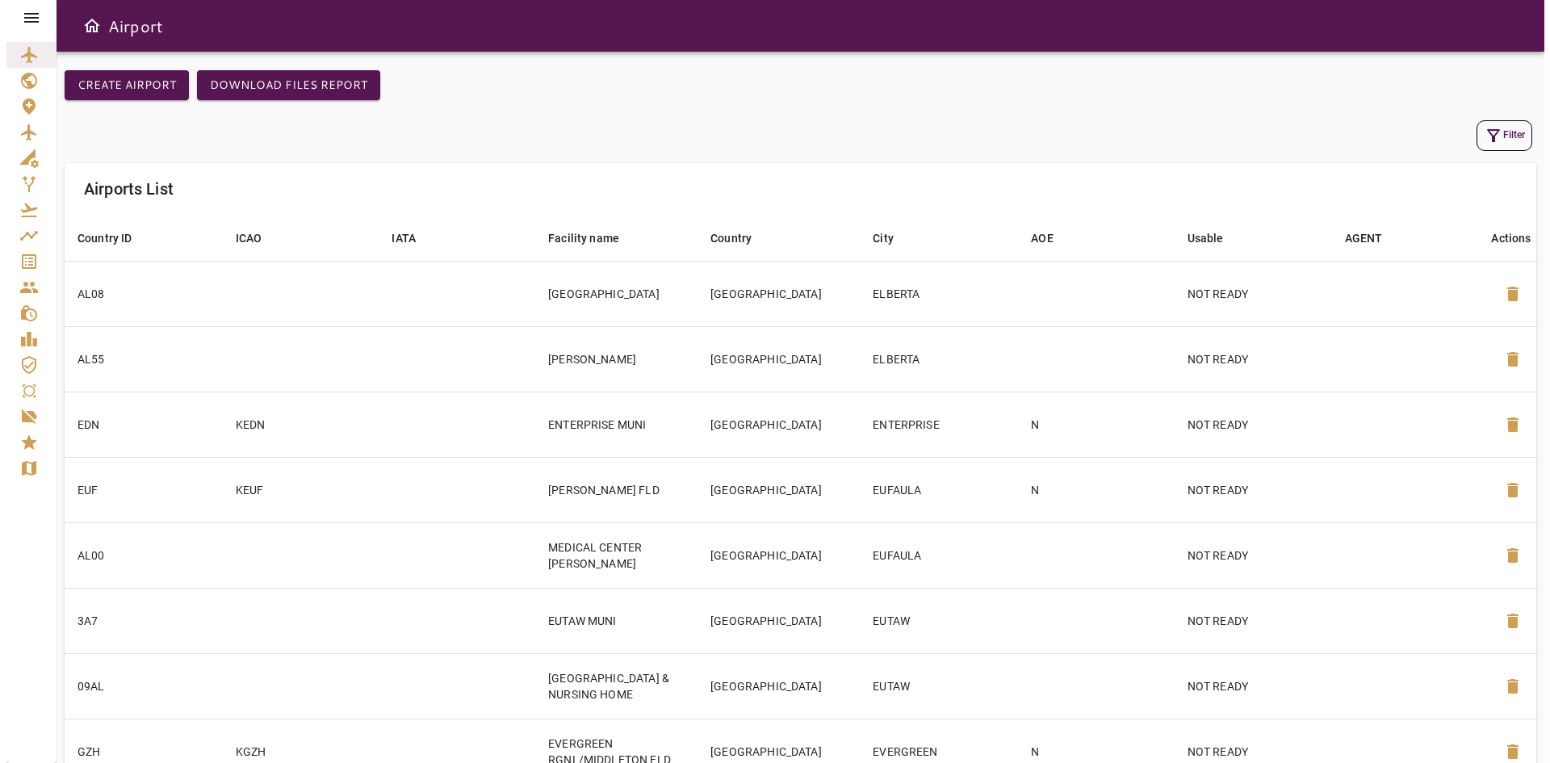
scroll to position [0, 0]
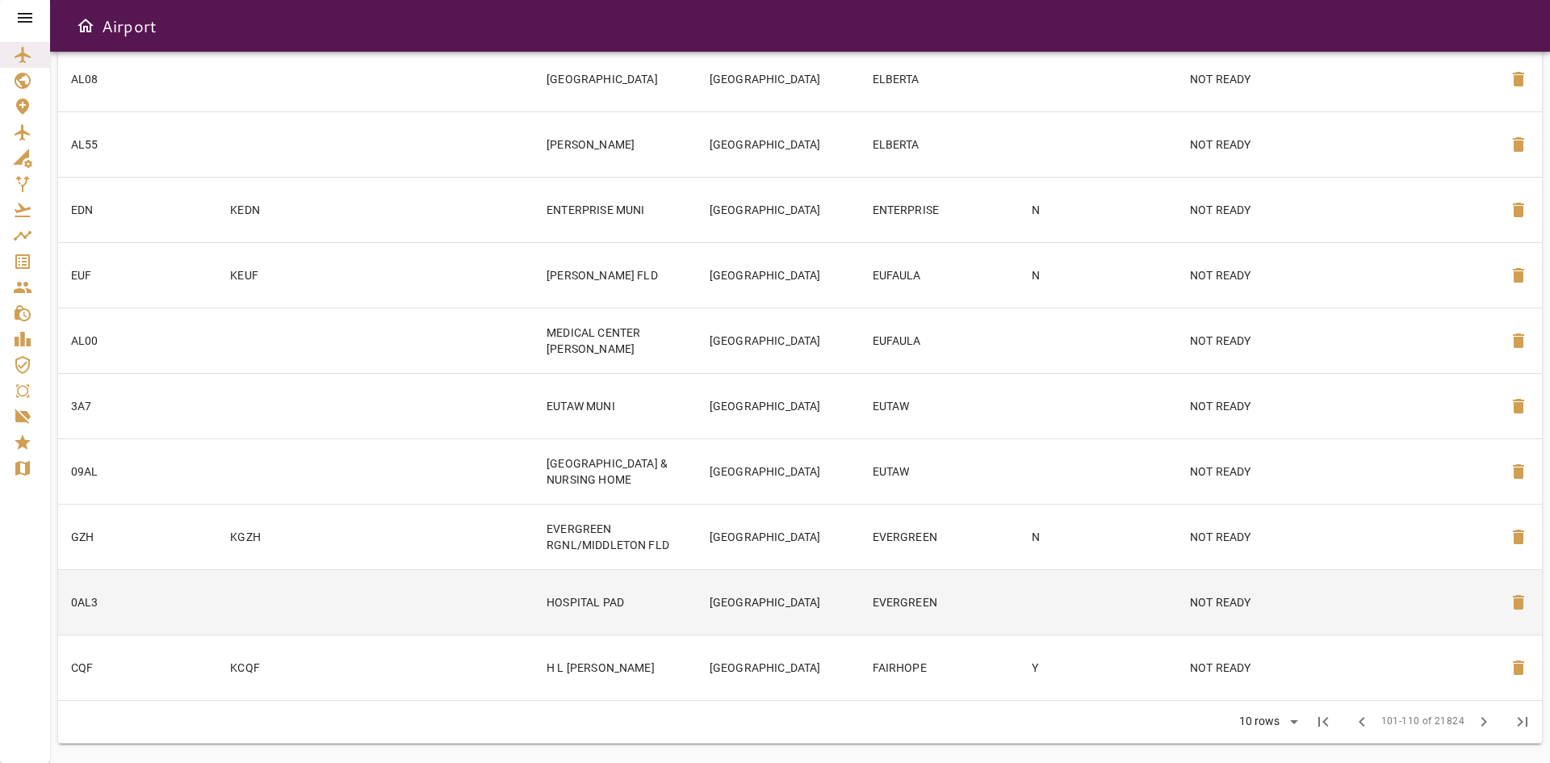
click at [1487, 717] on span "chevron_right" at bounding box center [1484, 721] width 19 height 19
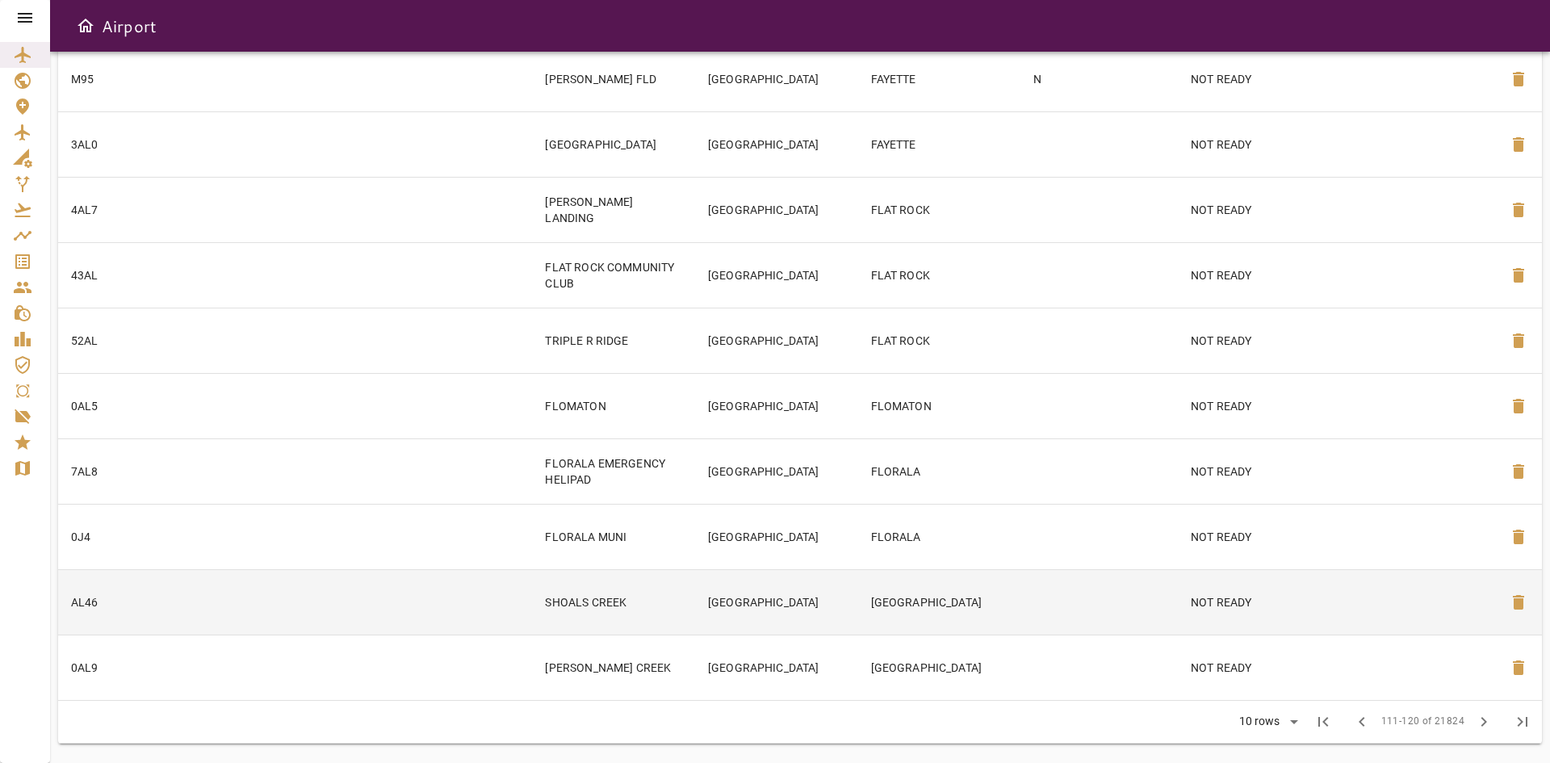
scroll to position [215, 0]
click at [1487, 717] on span "chevron_right" at bounding box center [1484, 722] width 19 height 19
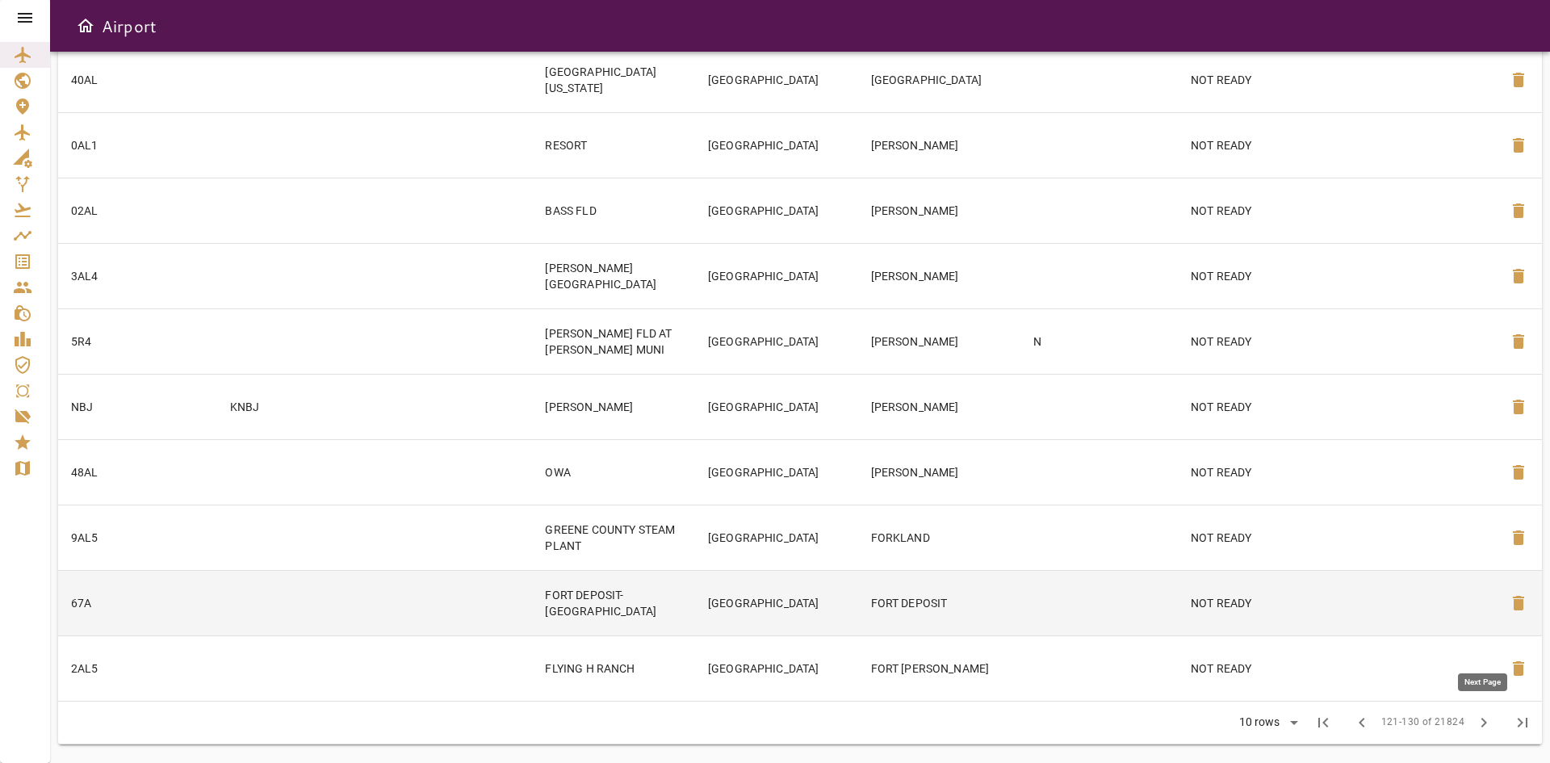
click at [1487, 717] on span "chevron_right" at bounding box center [1484, 722] width 19 height 19
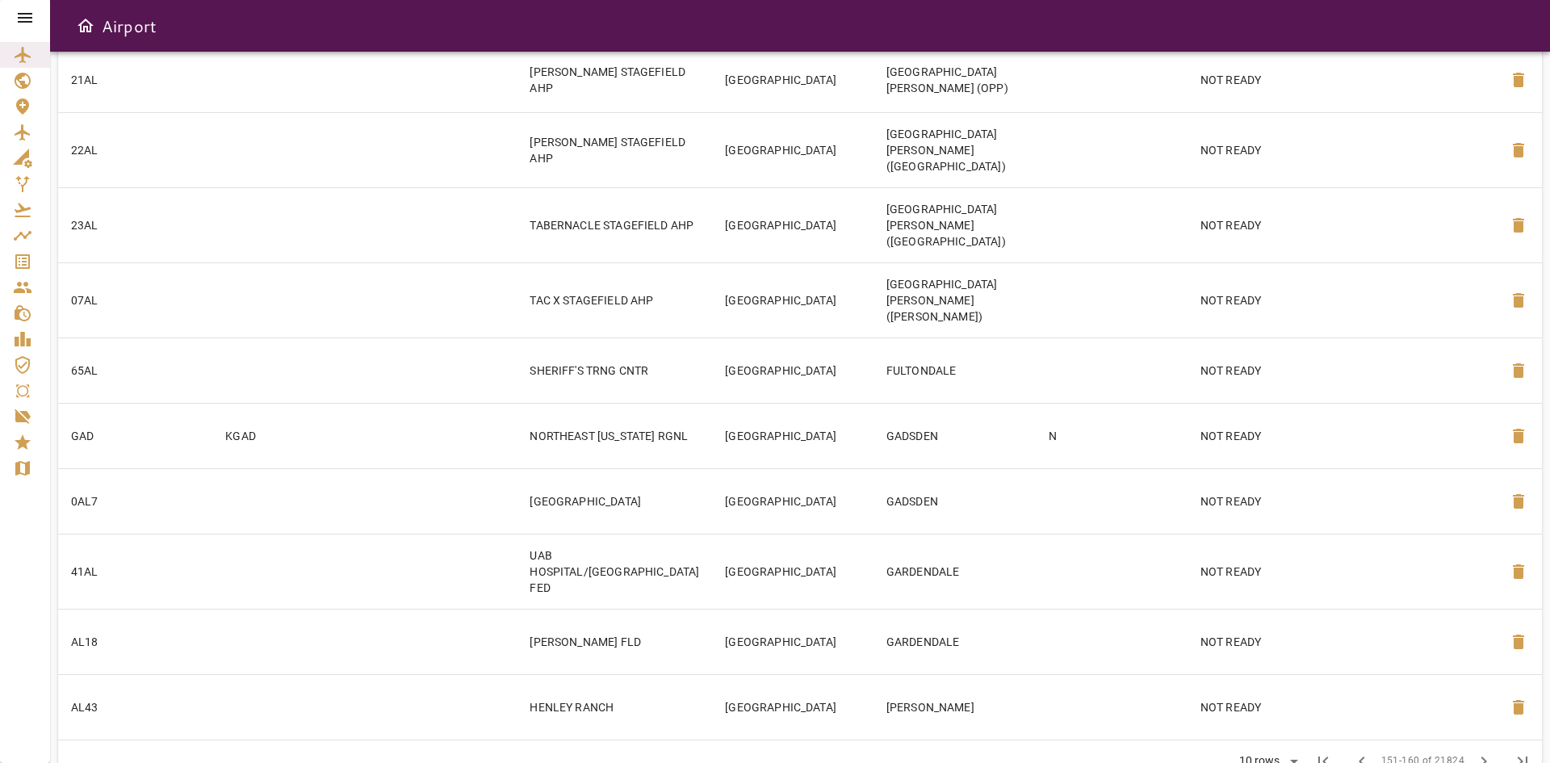
scroll to position [0, 0]
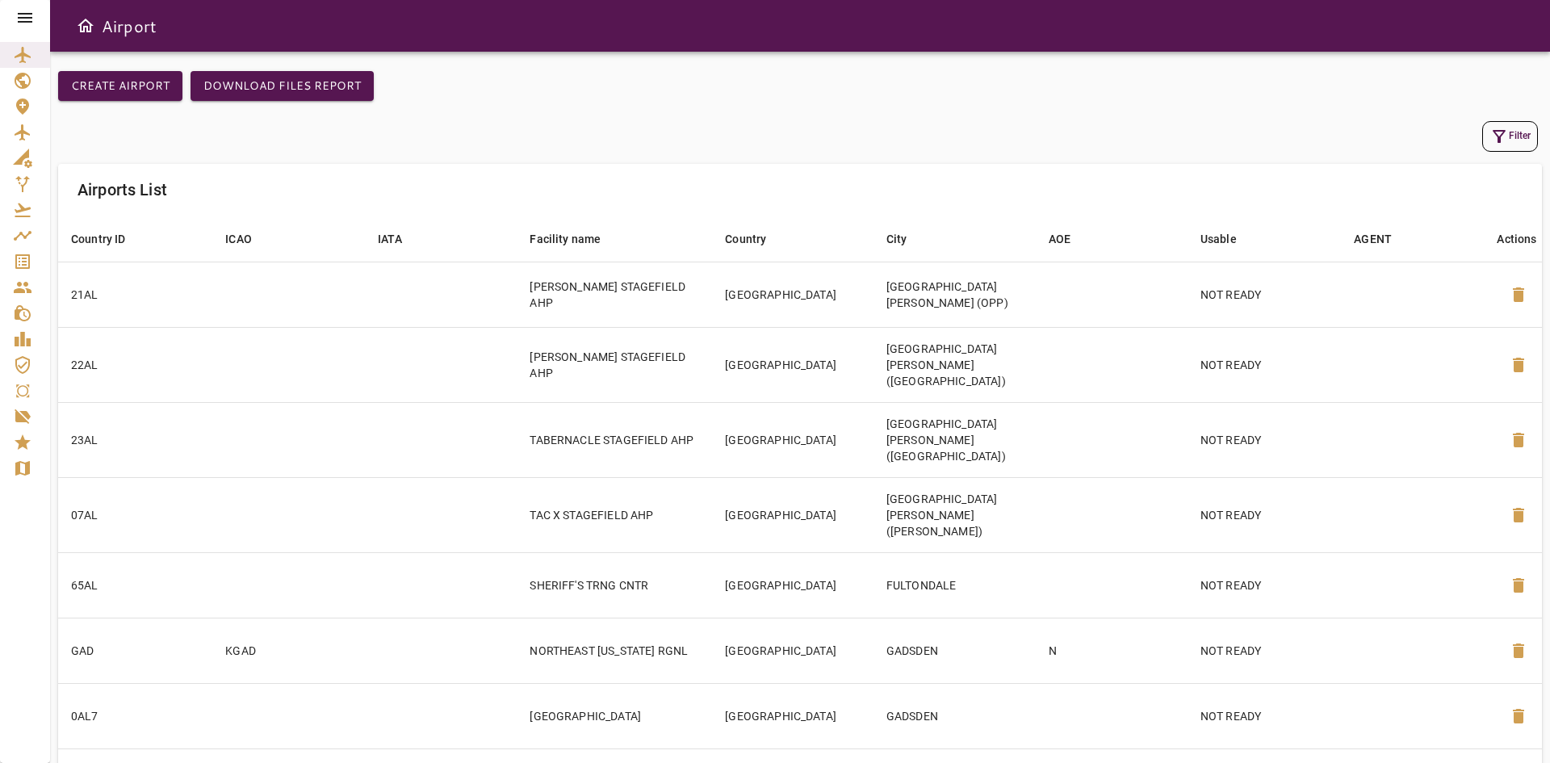
click at [1503, 125] on button "Filter" at bounding box center [1511, 136] width 56 height 31
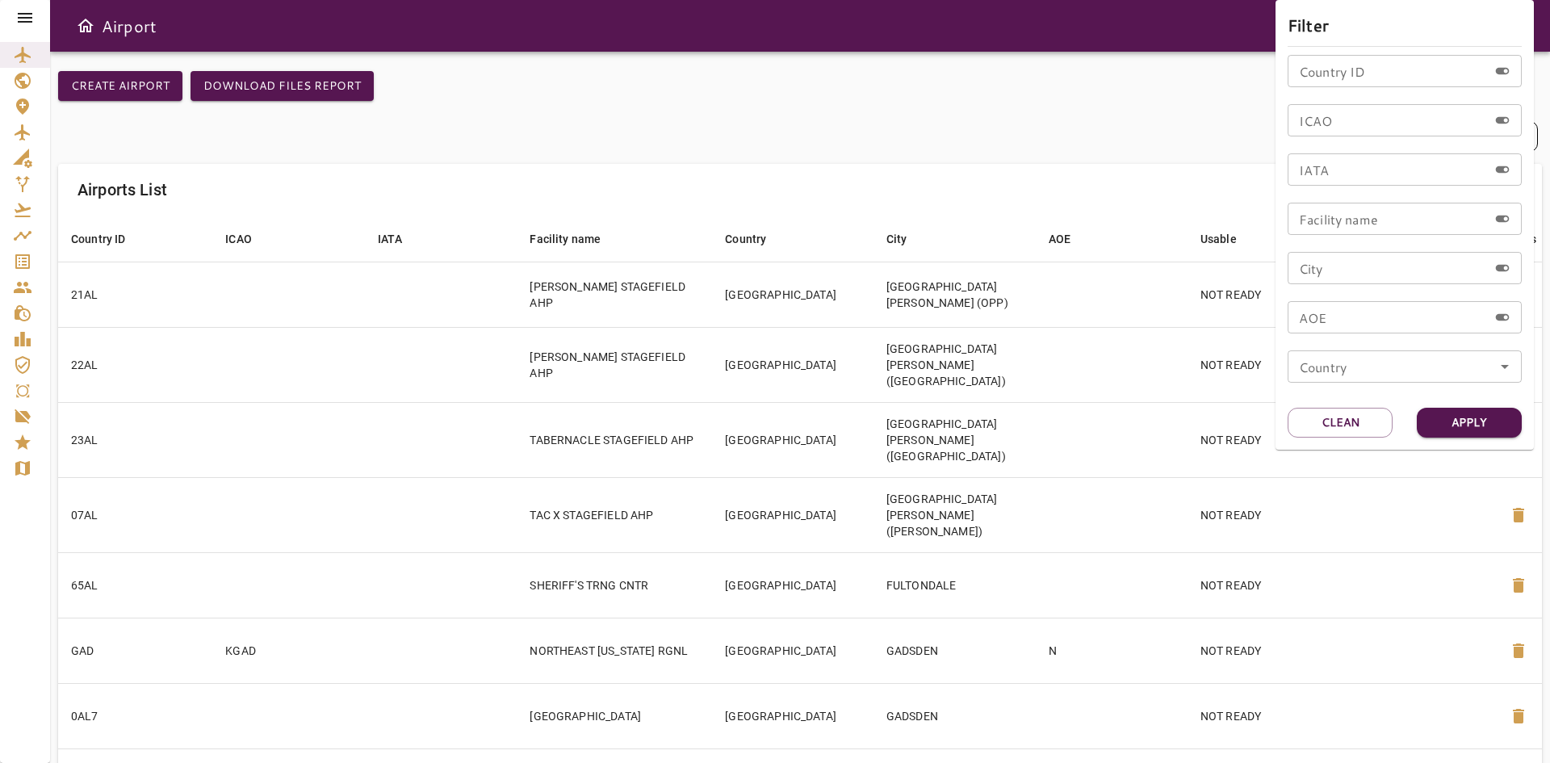
click at [1348, 172] on input "IATA" at bounding box center [1388, 169] width 200 height 32
type input "***"
click at [1454, 430] on button "Apply" at bounding box center [1469, 423] width 105 height 30
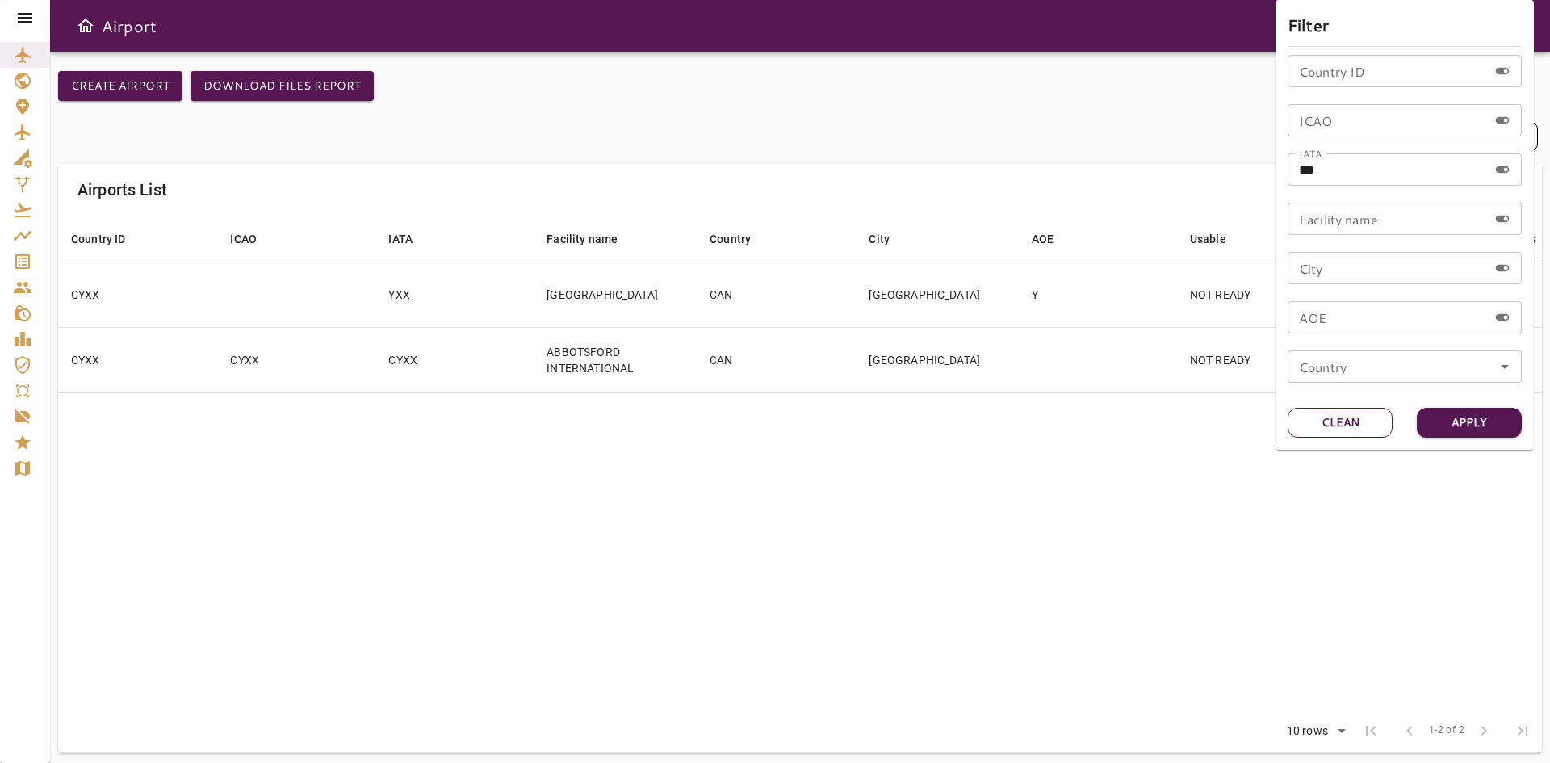
click at [1322, 429] on button "Clean" at bounding box center [1340, 423] width 105 height 30
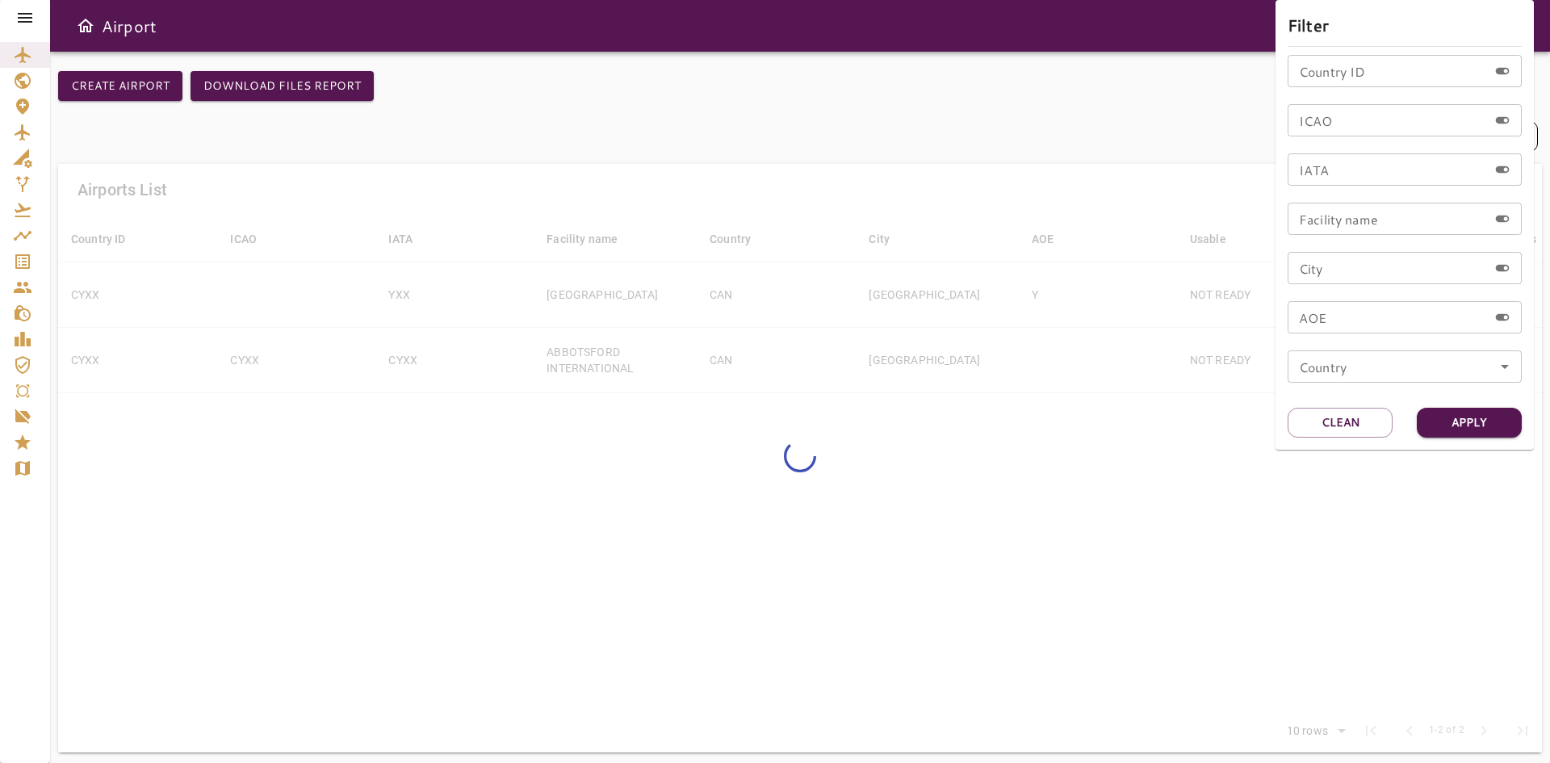
click at [669, 673] on div at bounding box center [775, 381] width 1550 height 763
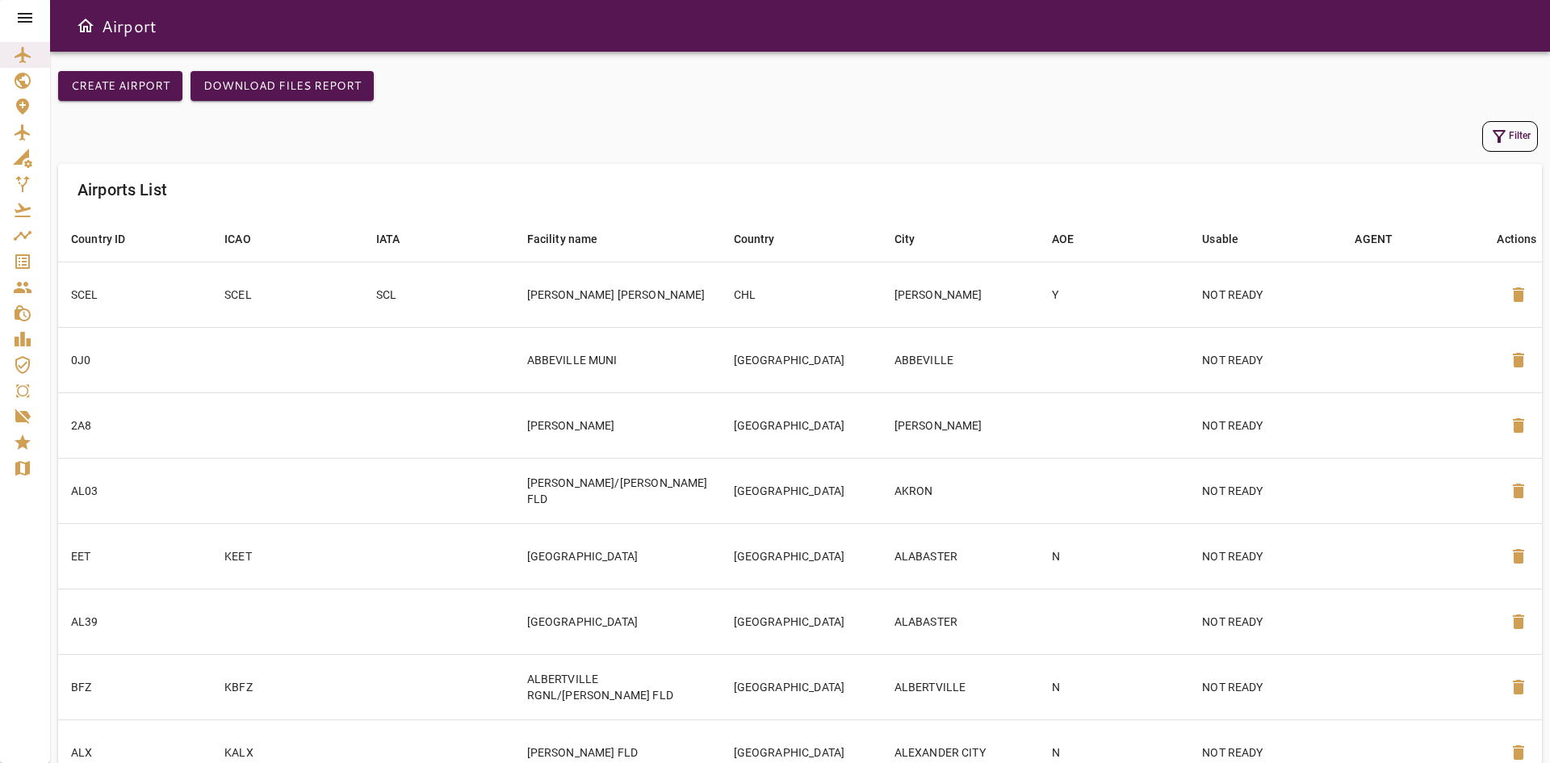
click at [1504, 148] on button "Filter" at bounding box center [1511, 136] width 56 height 31
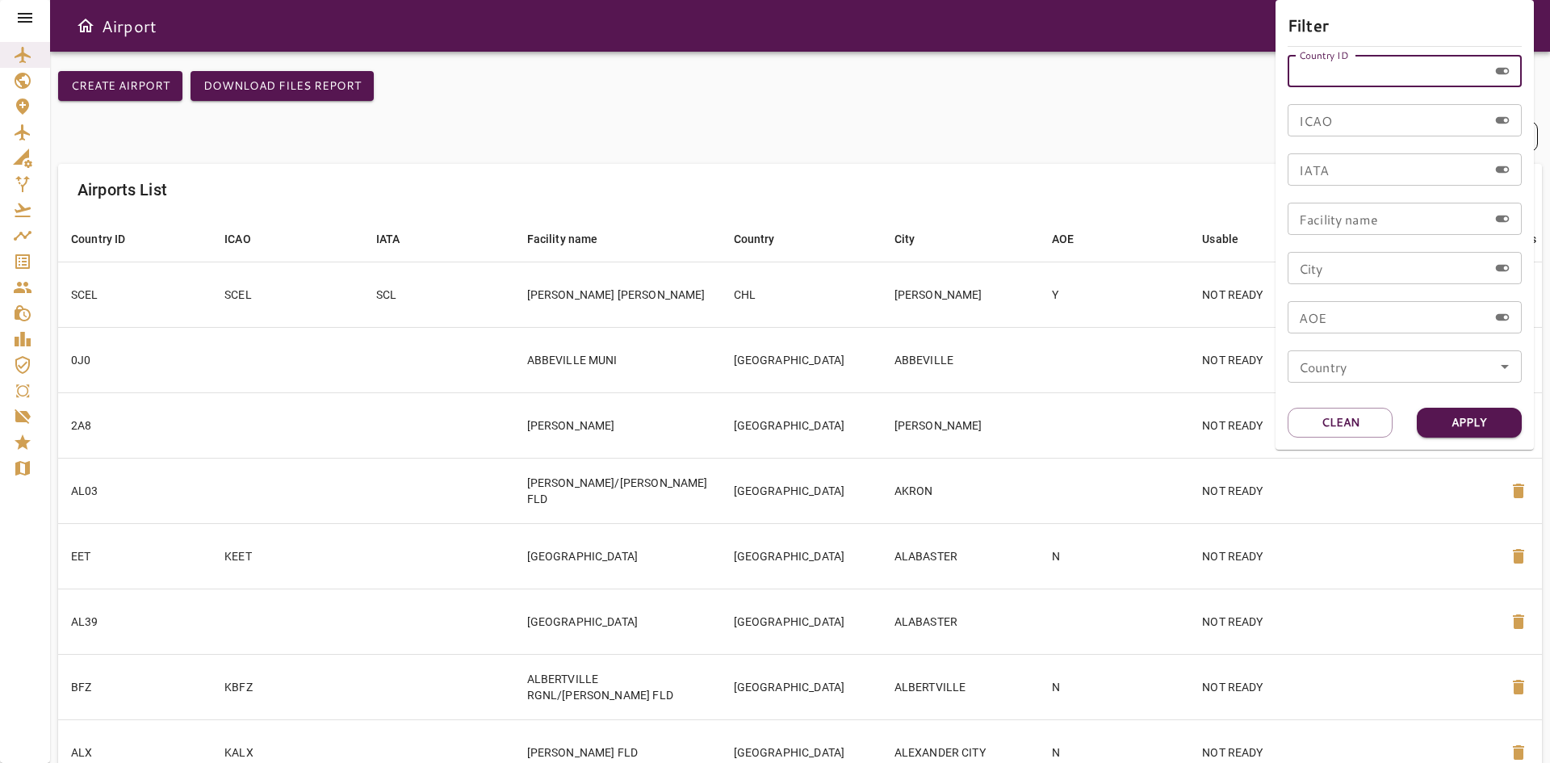
click at [1308, 72] on input "Country ID" at bounding box center [1388, 71] width 200 height 32
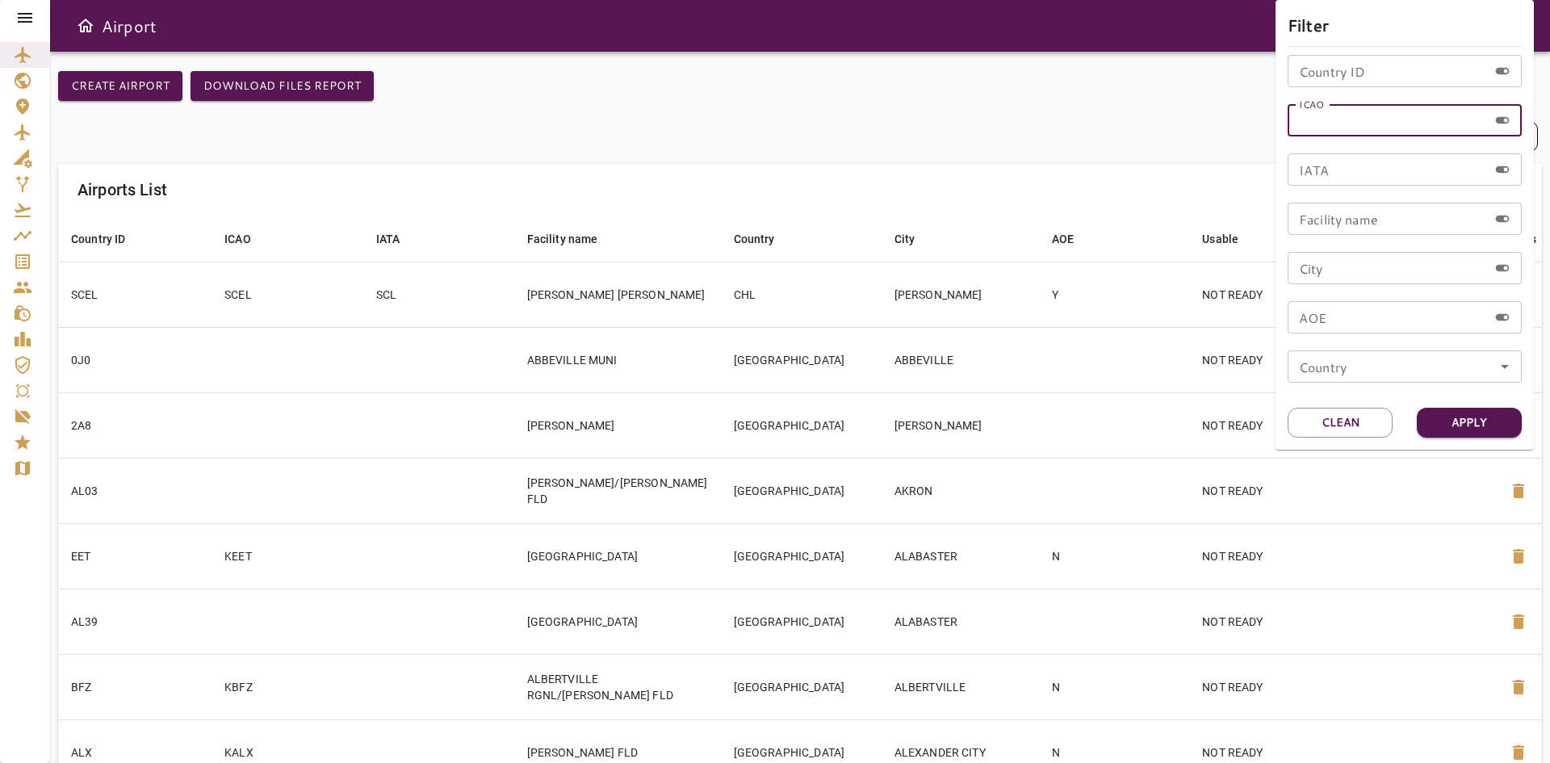
click at [1321, 115] on input "ICAO" at bounding box center [1388, 120] width 200 height 32
type input "****"
click at [1437, 417] on button "Apply" at bounding box center [1469, 423] width 105 height 30
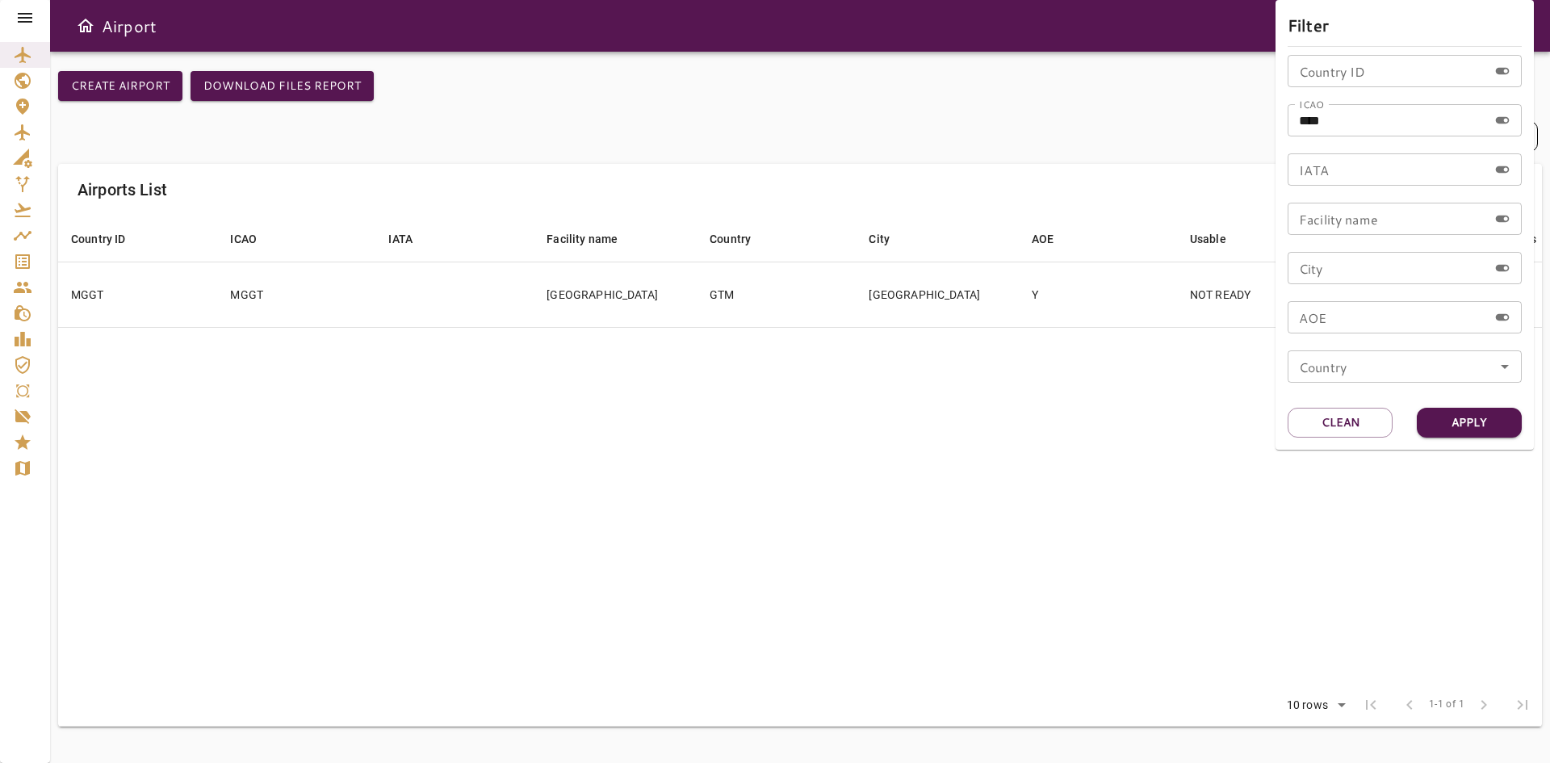
click at [408, 461] on div at bounding box center [775, 381] width 1550 height 763
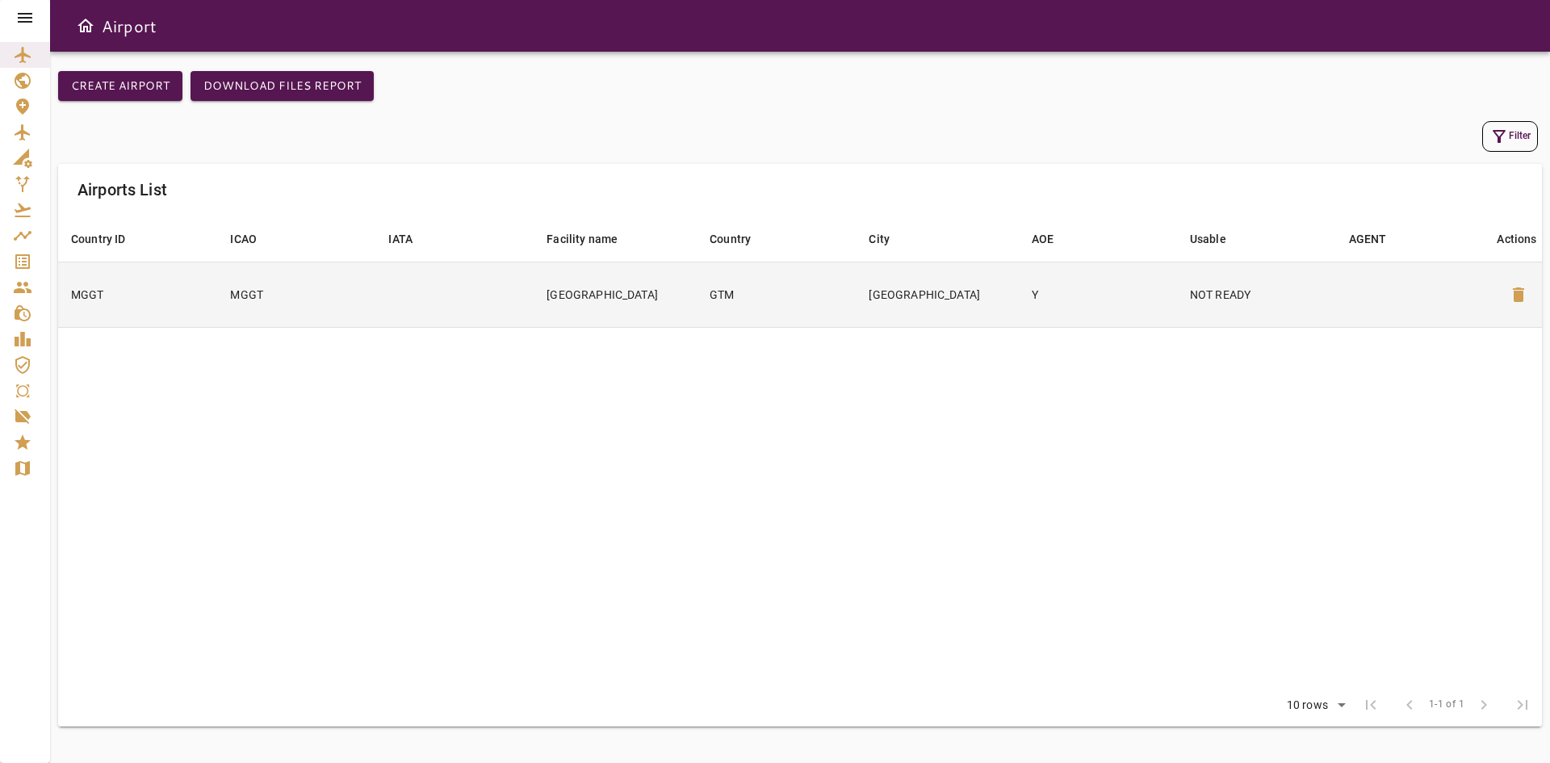
click at [336, 299] on td "MGGT" at bounding box center [296, 294] width 158 height 65
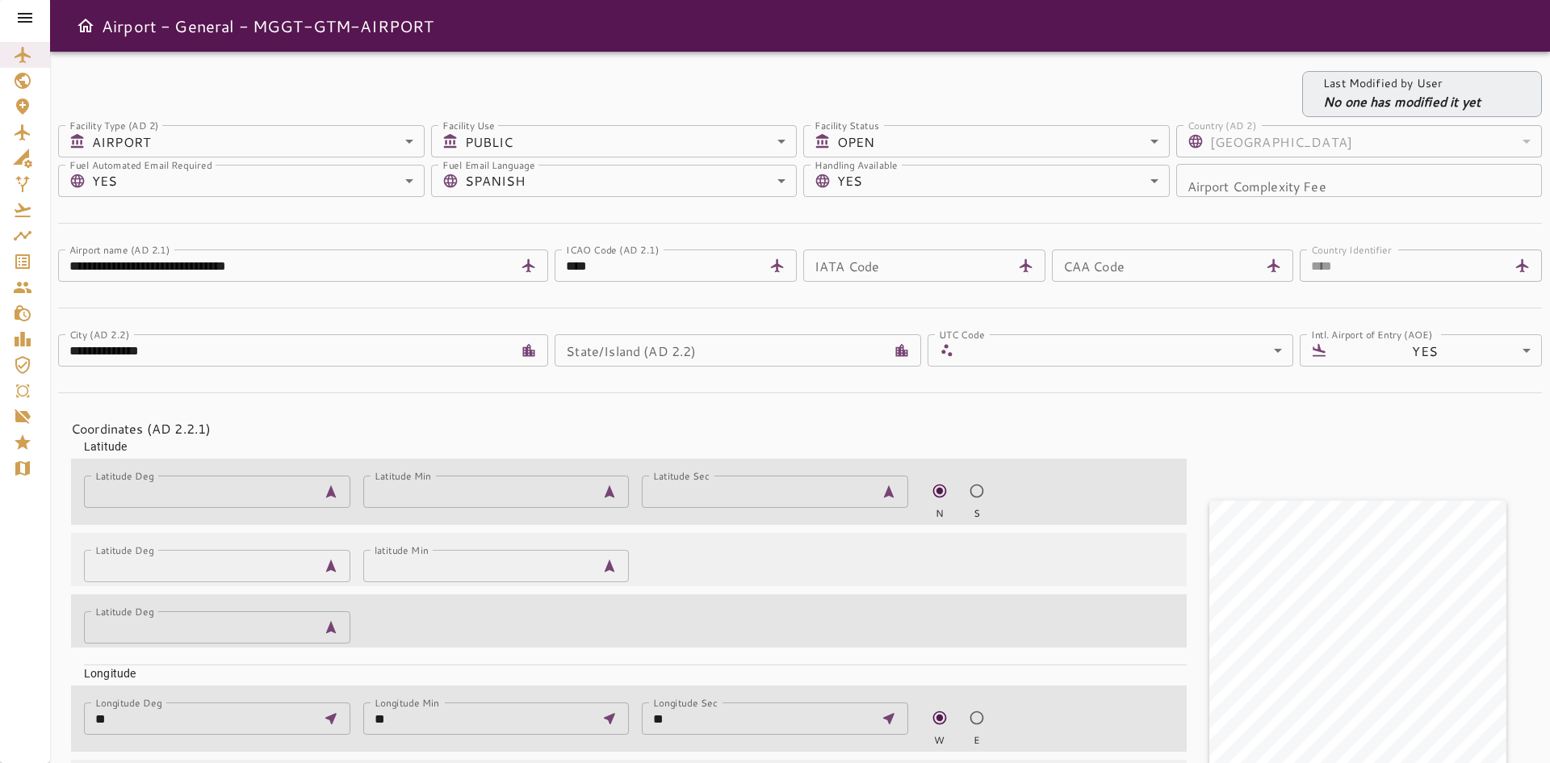
click at [28, 16] on icon at bounding box center [24, 17] width 19 height 19
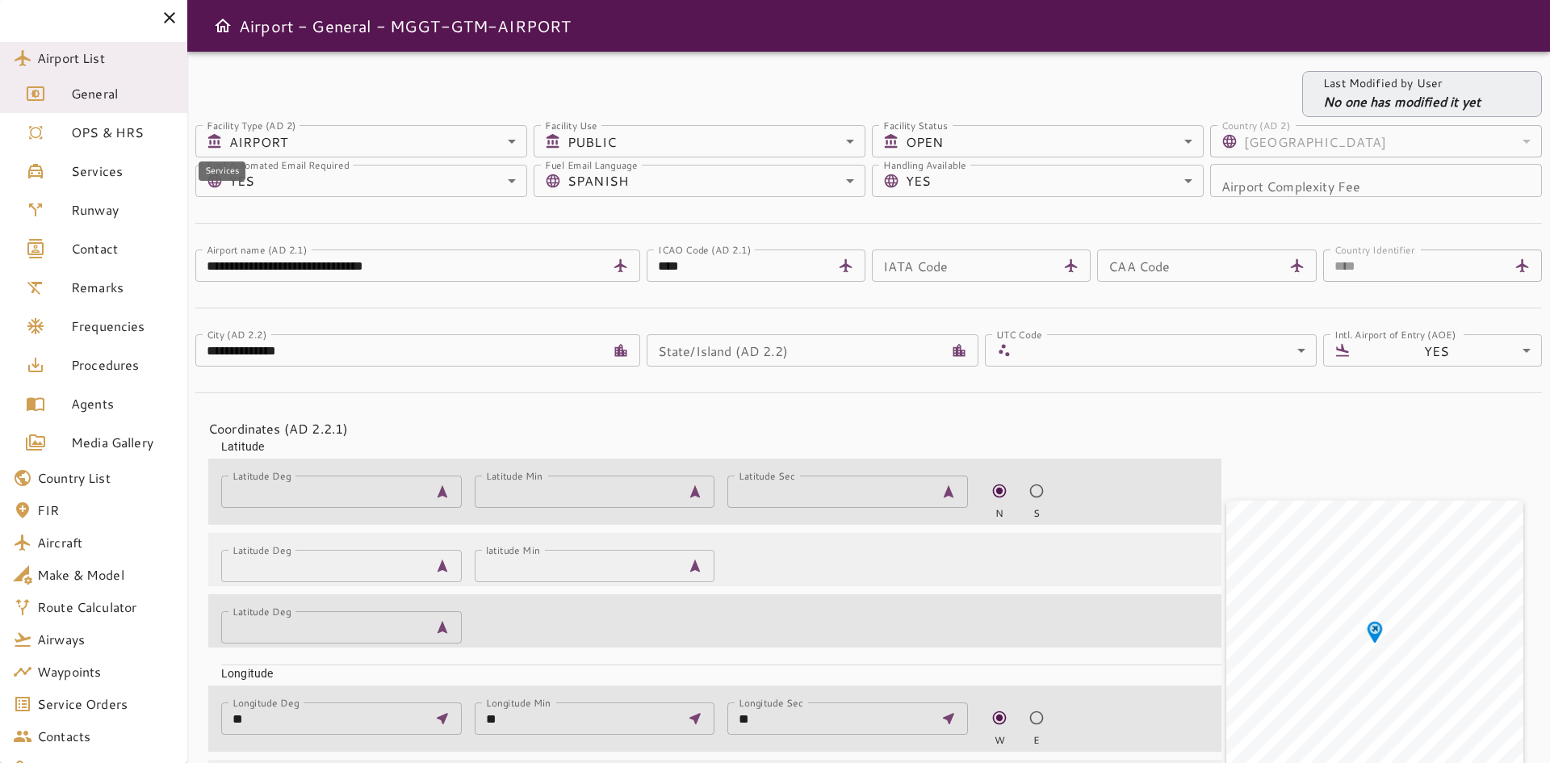
click at [89, 168] on span "Services" at bounding box center [122, 171] width 103 height 19
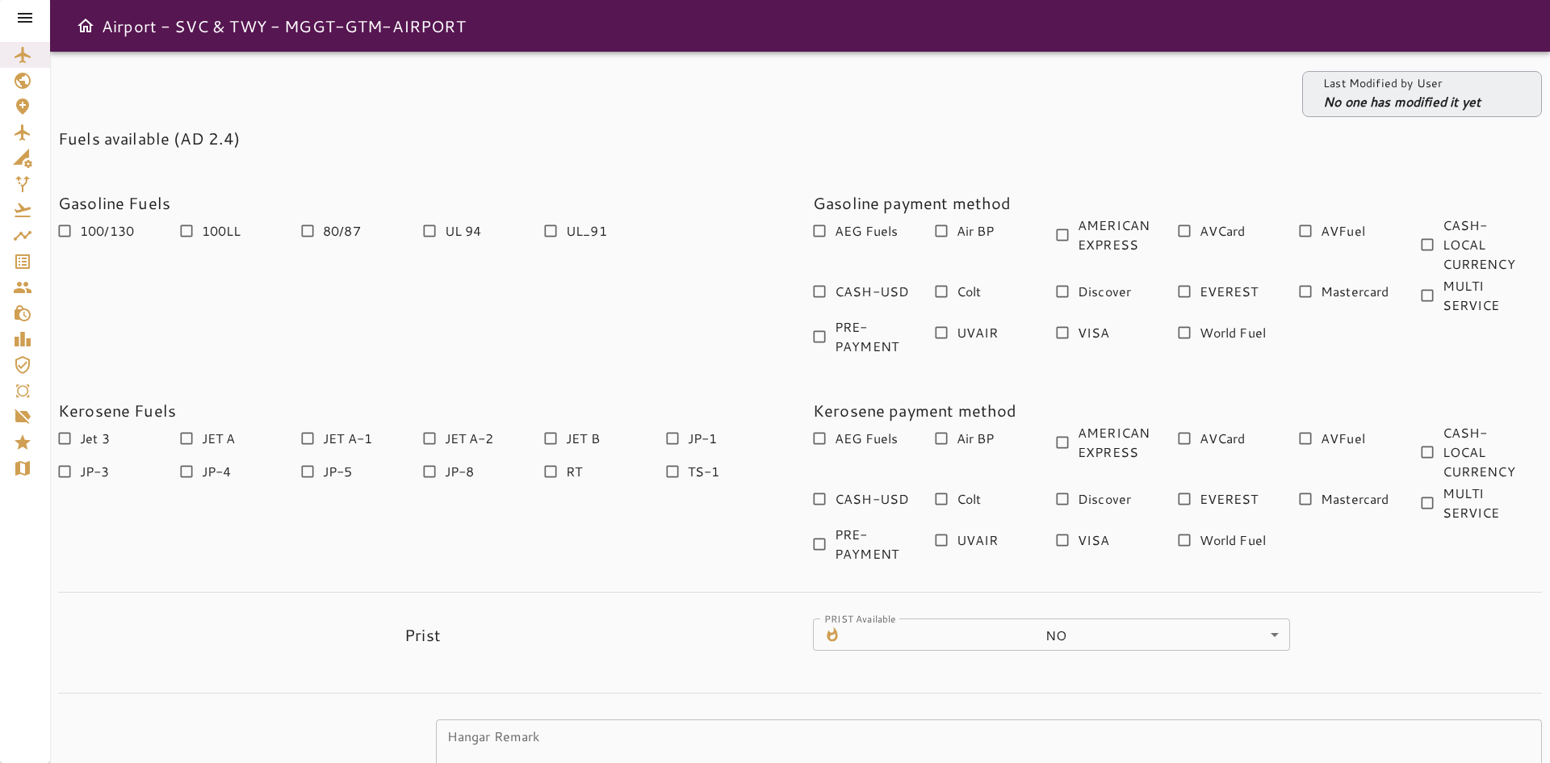
click at [407, 303] on div "Gasoline Fuels 100/130 100LL 80/87 UL 94 UL_91 Gasoline payment method AEG Fuel…" at bounding box center [787, 261] width 1510 height 195
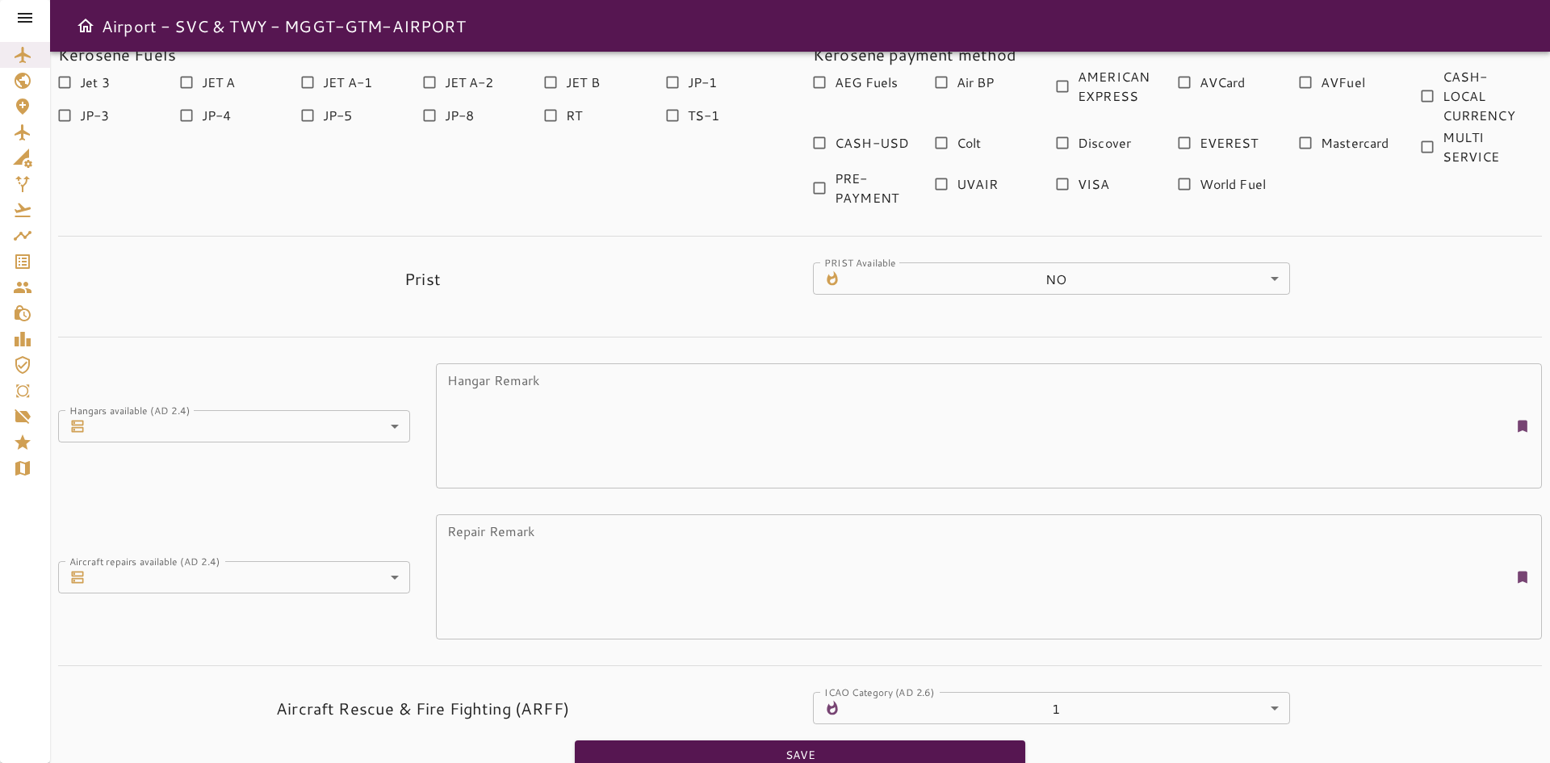
scroll to position [383, 0]
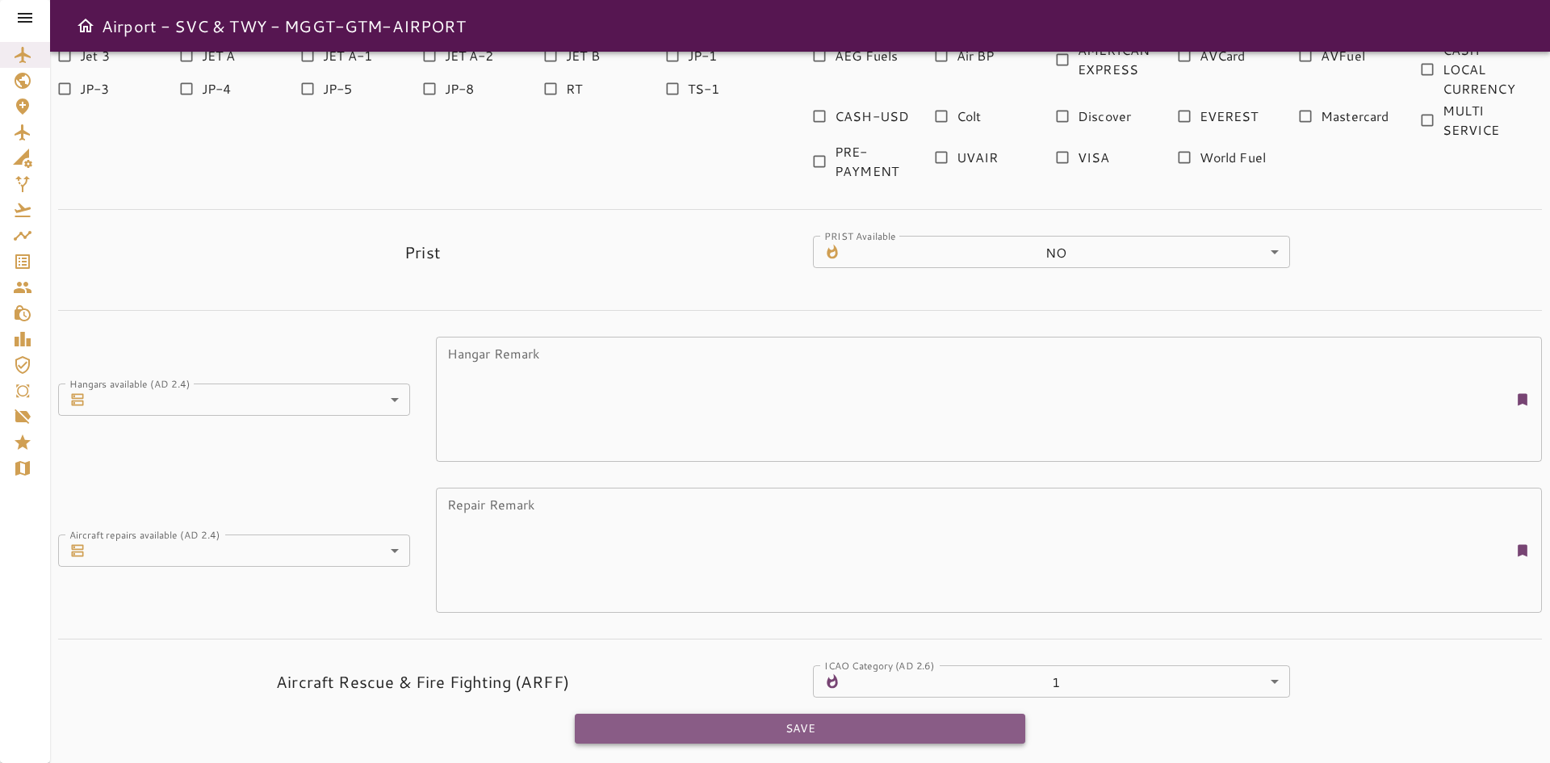
click at [792, 727] on button "Save" at bounding box center [800, 729] width 451 height 30
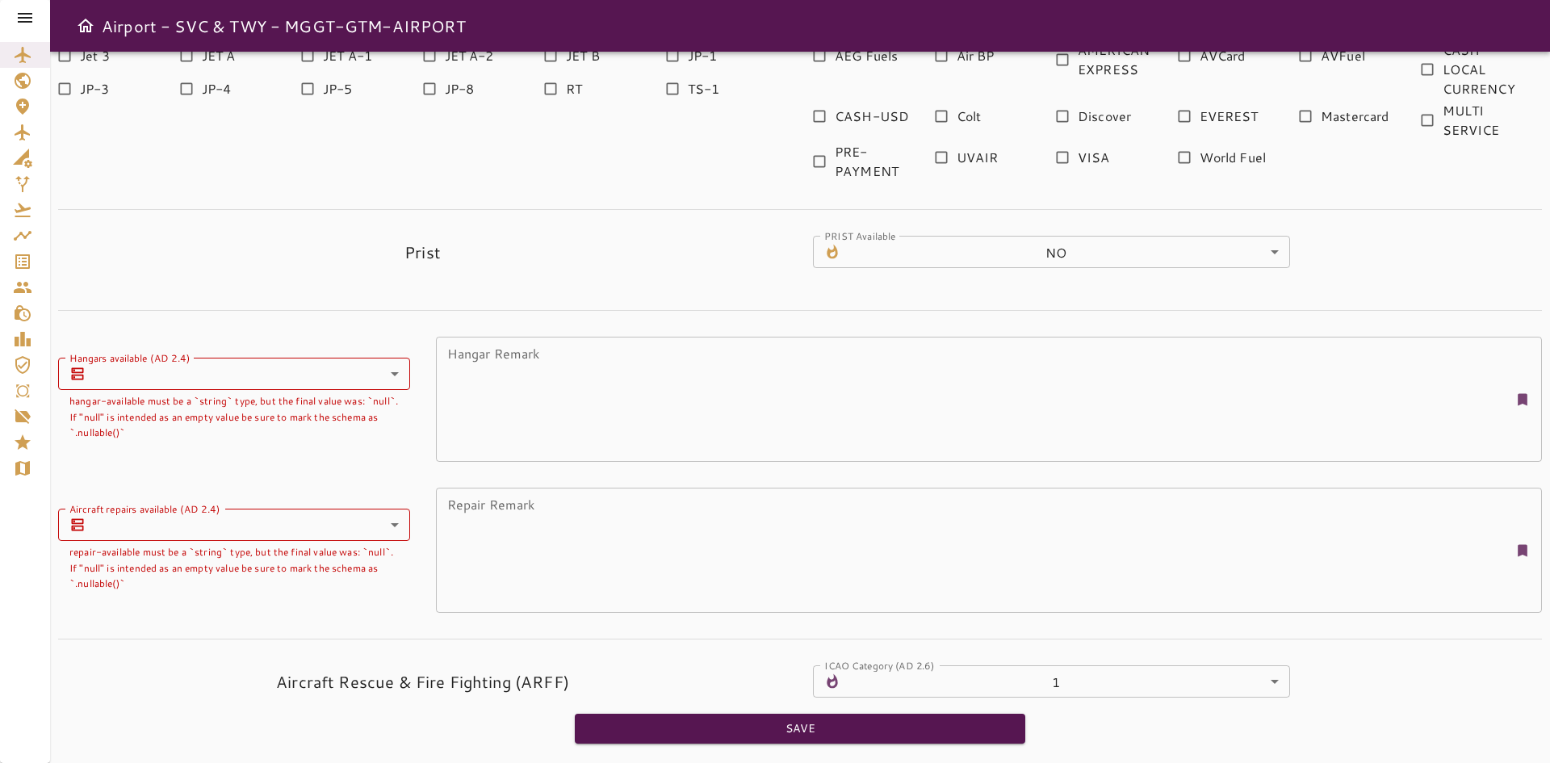
click at [281, 376] on body "Airport - SVC & TWY - MGGT-GTM-AIRPORT Last Modified by User No one has modifie…" at bounding box center [775, 381] width 1550 height 763
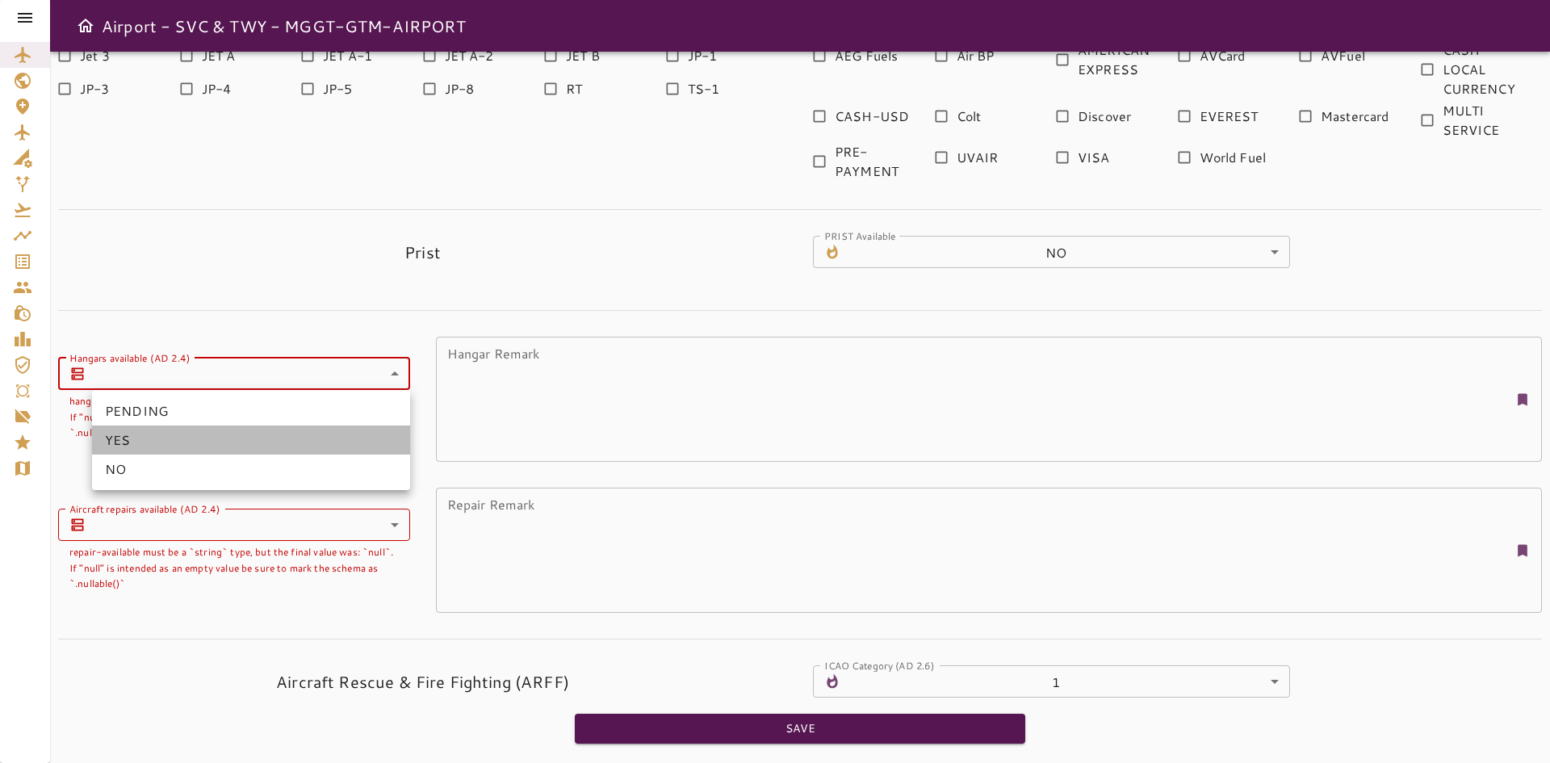
click at [203, 443] on li "YES" at bounding box center [251, 440] width 318 height 29
type input "*"
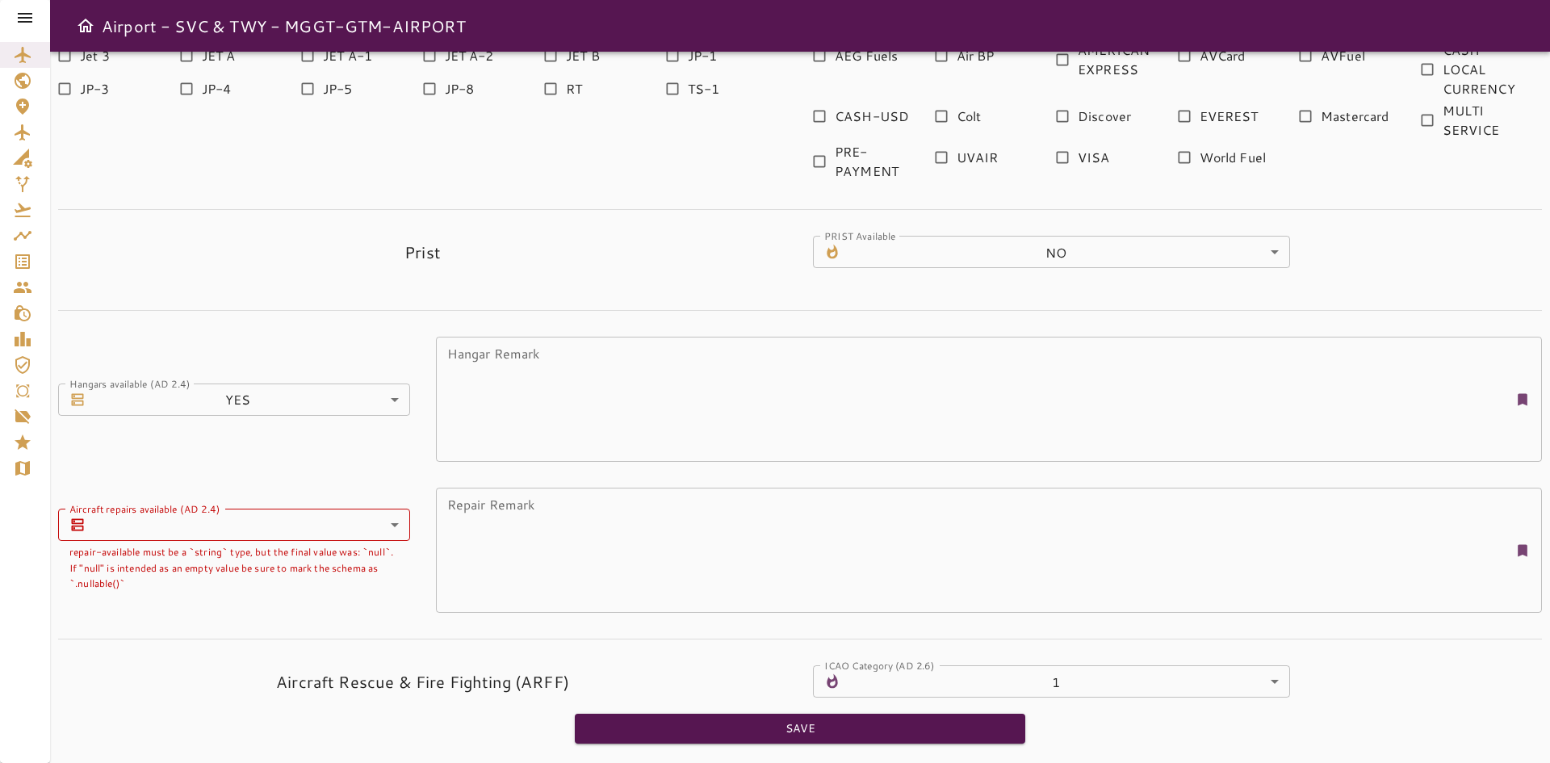
click at [220, 506] on label "Aircraft repairs available (AD 2.4)" at bounding box center [144, 508] width 150 height 14
click at [220, 514] on label "Aircraft repairs available (AD 2.4)" at bounding box center [144, 508] width 150 height 14
click at [208, 533] on body "Airport - SVC & TWY - MGGT-GTM-AIRPORT Last Modified by User No one has modifie…" at bounding box center [775, 381] width 1550 height 763
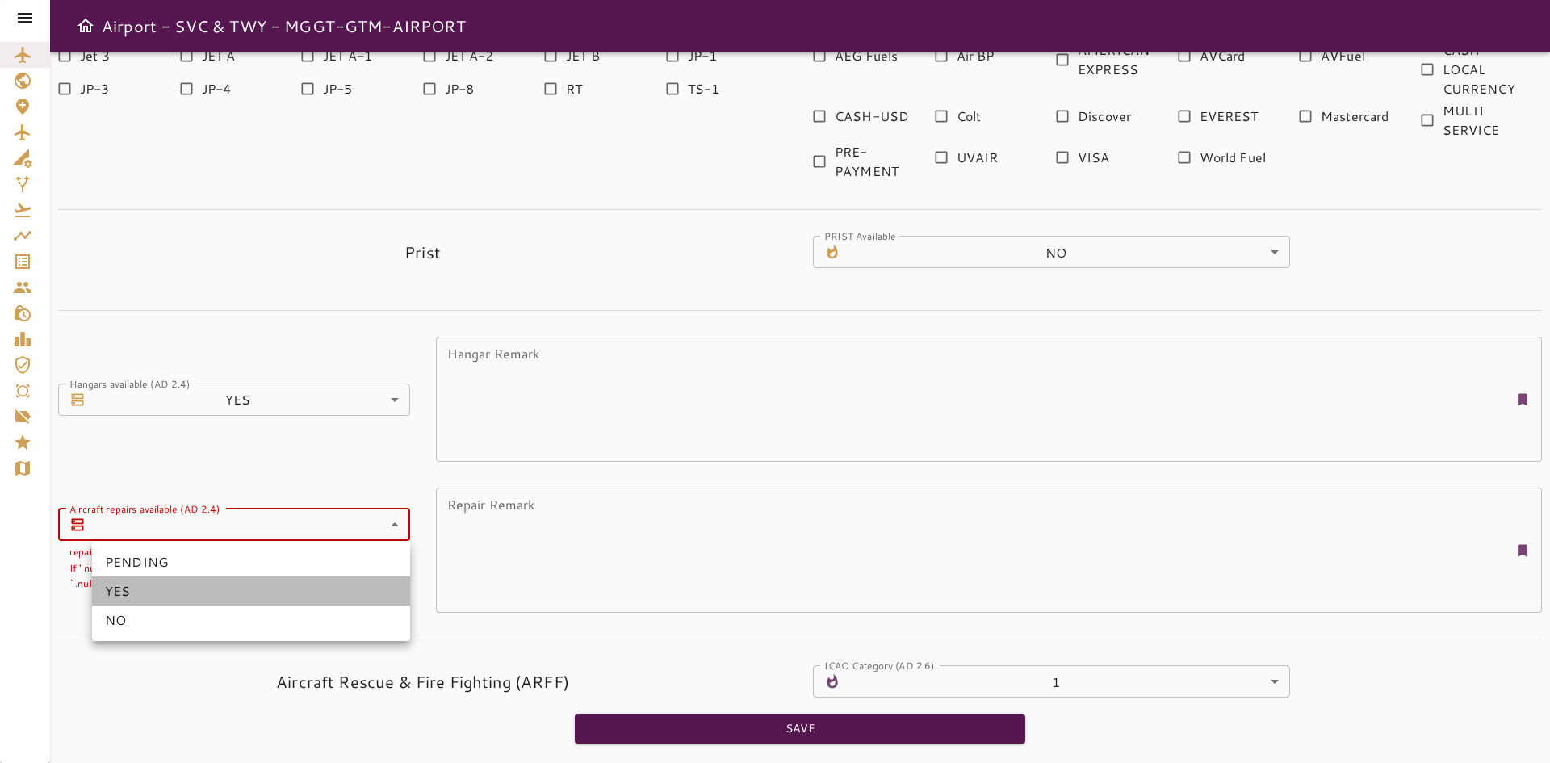
click at [157, 594] on li "YES" at bounding box center [251, 591] width 318 height 29
type input "*"
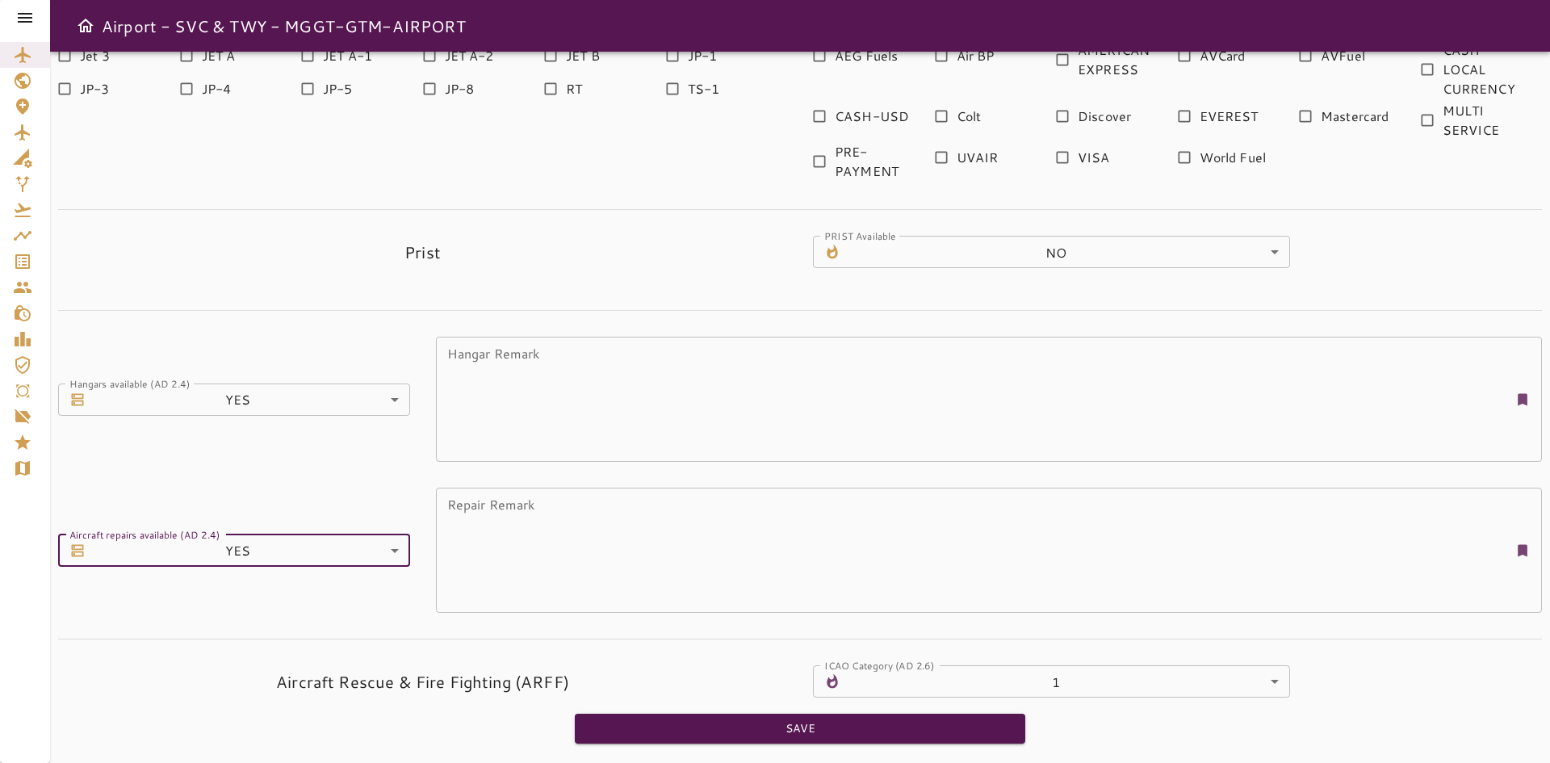
click at [682, 377] on textarea "Hangar Remark" at bounding box center [978, 399] width 1062 height 111
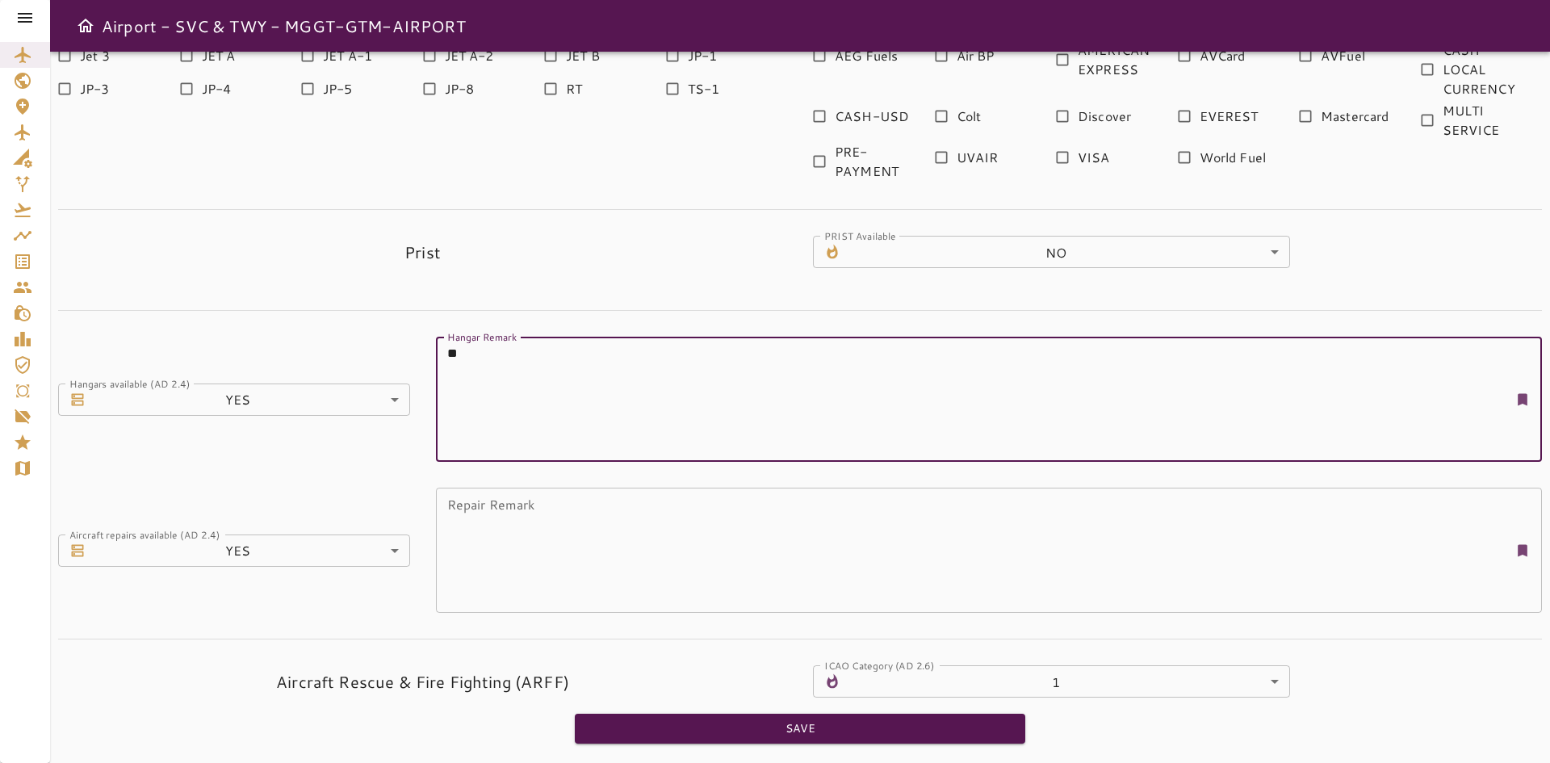
click at [589, 521] on textarea "Repair Remark" at bounding box center [978, 550] width 1062 height 111
type textarea "**"
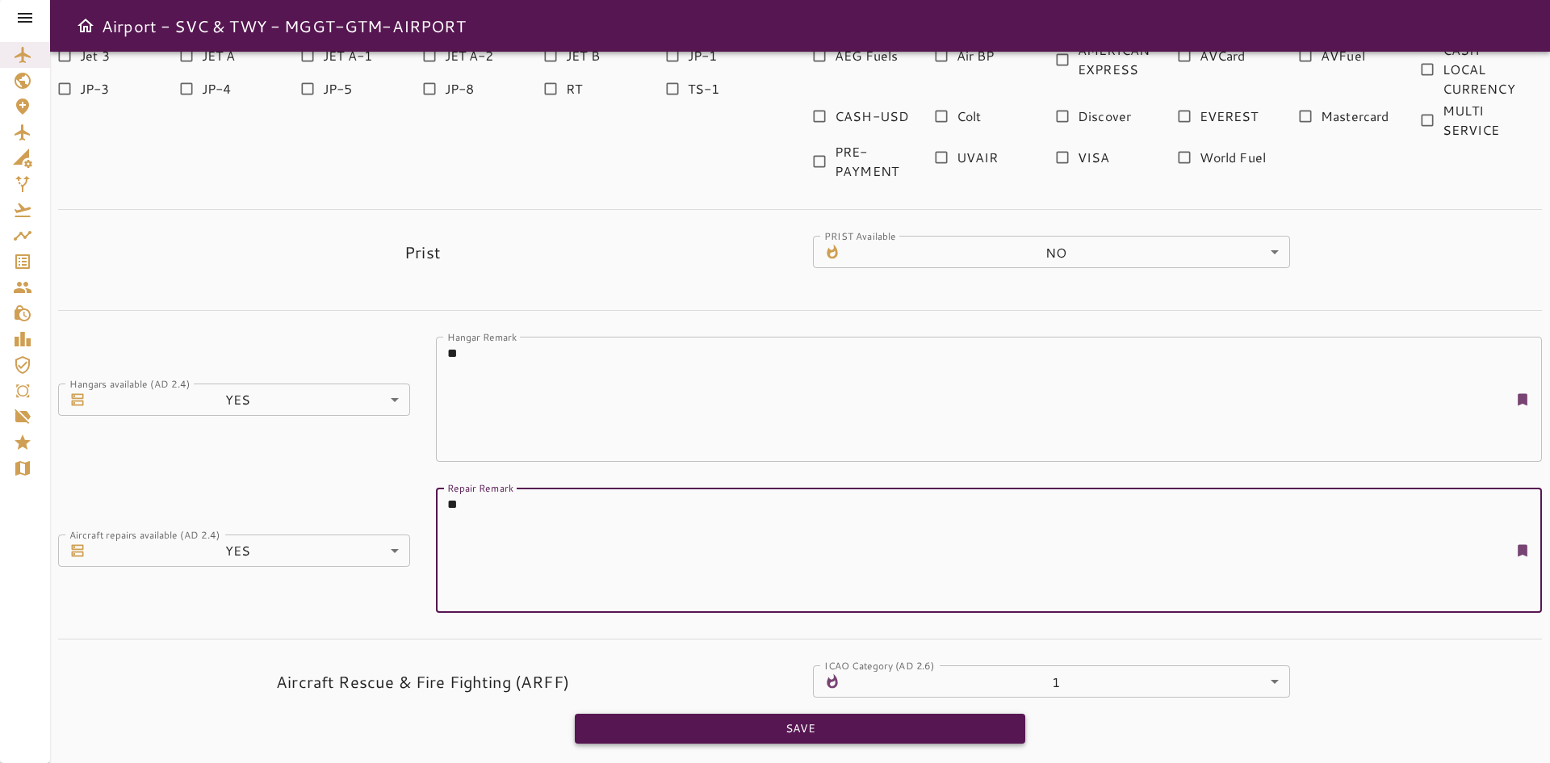
type textarea "**"
click at [778, 733] on button "Save" at bounding box center [800, 729] width 451 height 30
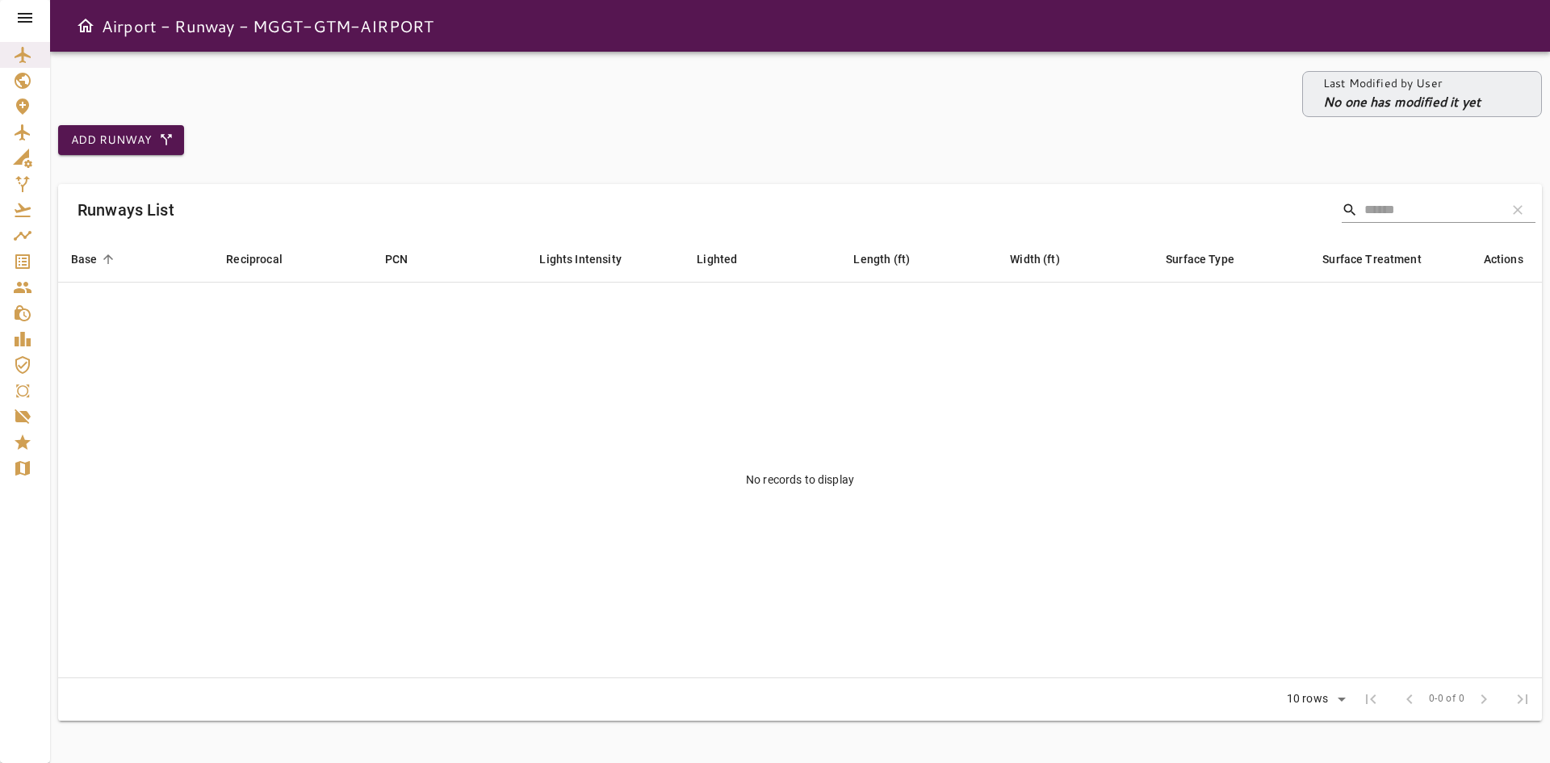
click at [30, 11] on icon at bounding box center [24, 17] width 19 height 19
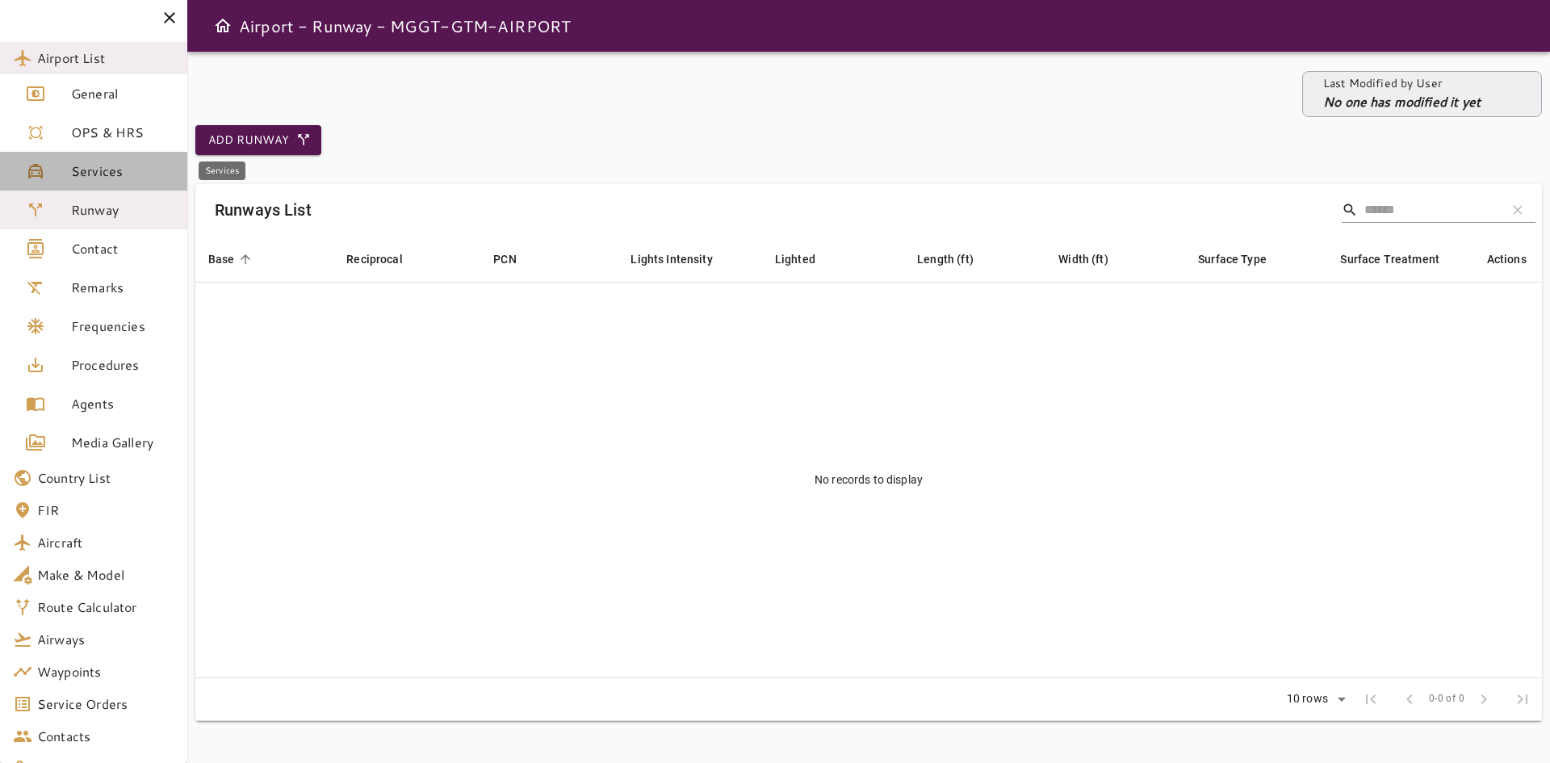
click at [99, 184] on link "Services" at bounding box center [93, 171] width 187 height 39
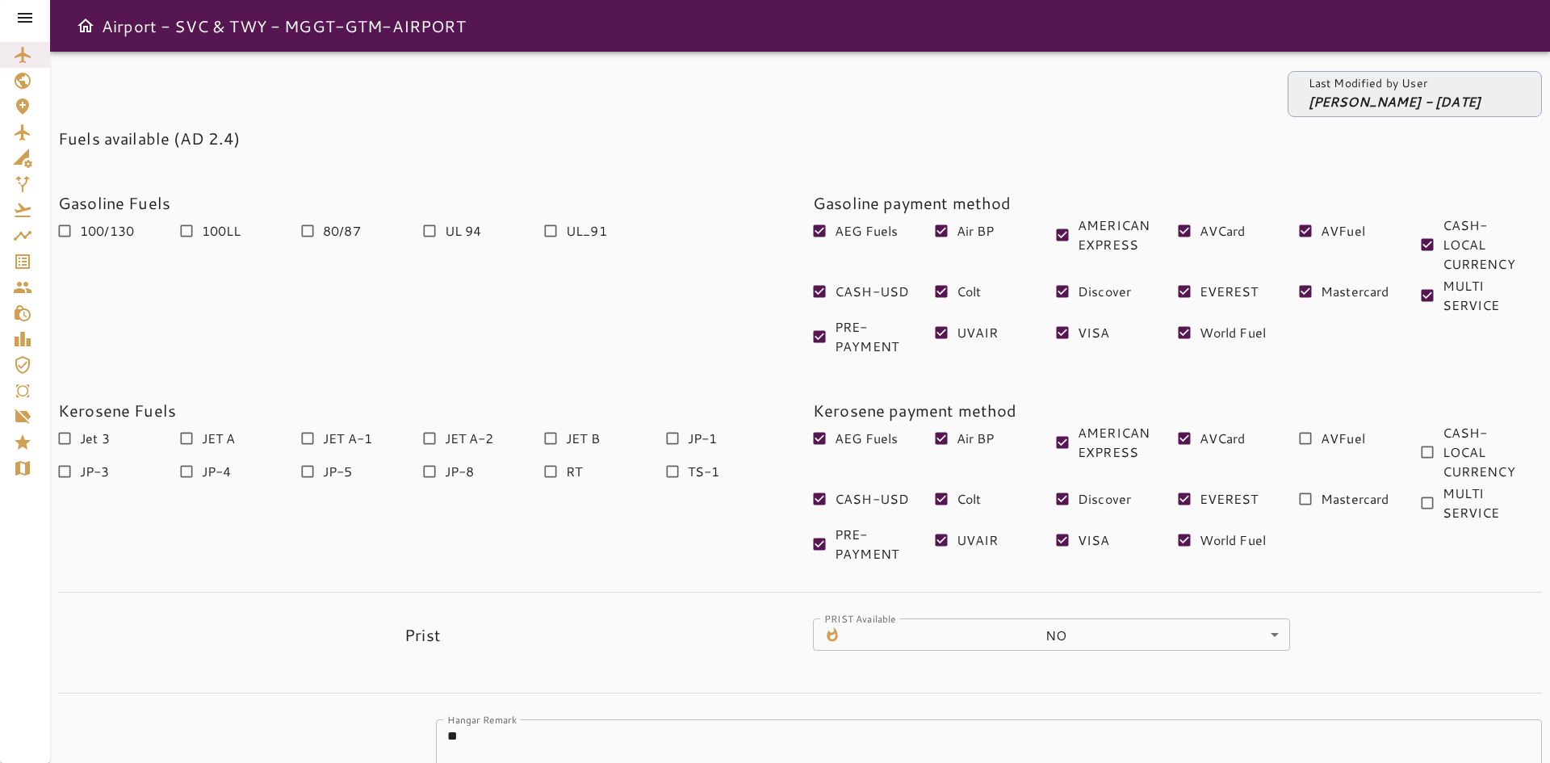
click at [1326, 434] on span "AVFuel" at bounding box center [1343, 438] width 44 height 19
click at [1341, 491] on span "Mastercard" at bounding box center [1355, 498] width 69 height 19
click at [1456, 449] on span "CASH-LOCAL CURRENCY" at bounding box center [1486, 452] width 87 height 58
click at [1462, 504] on span "MULTI SERVICE" at bounding box center [1486, 503] width 87 height 39
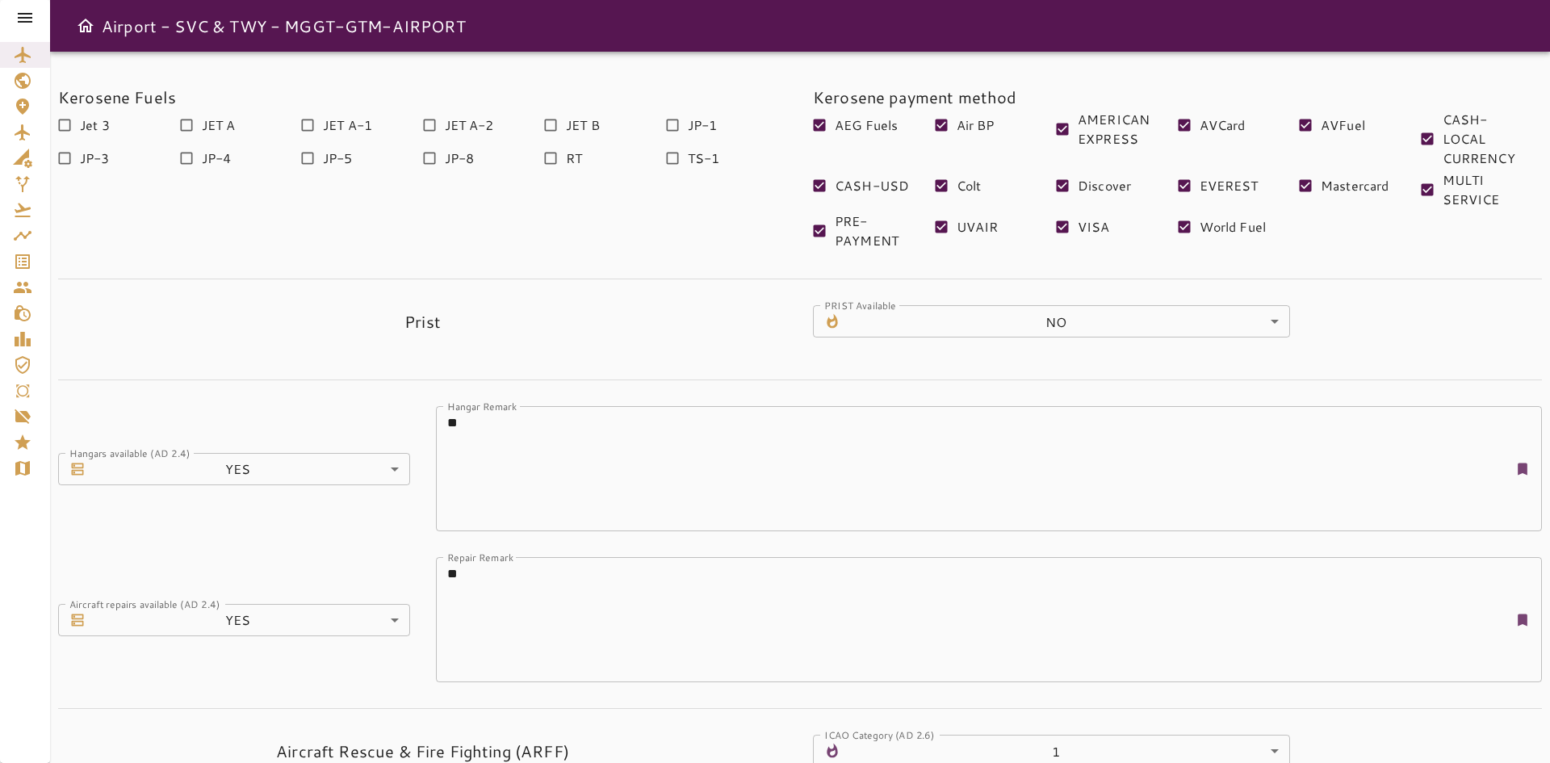
scroll to position [383, 0]
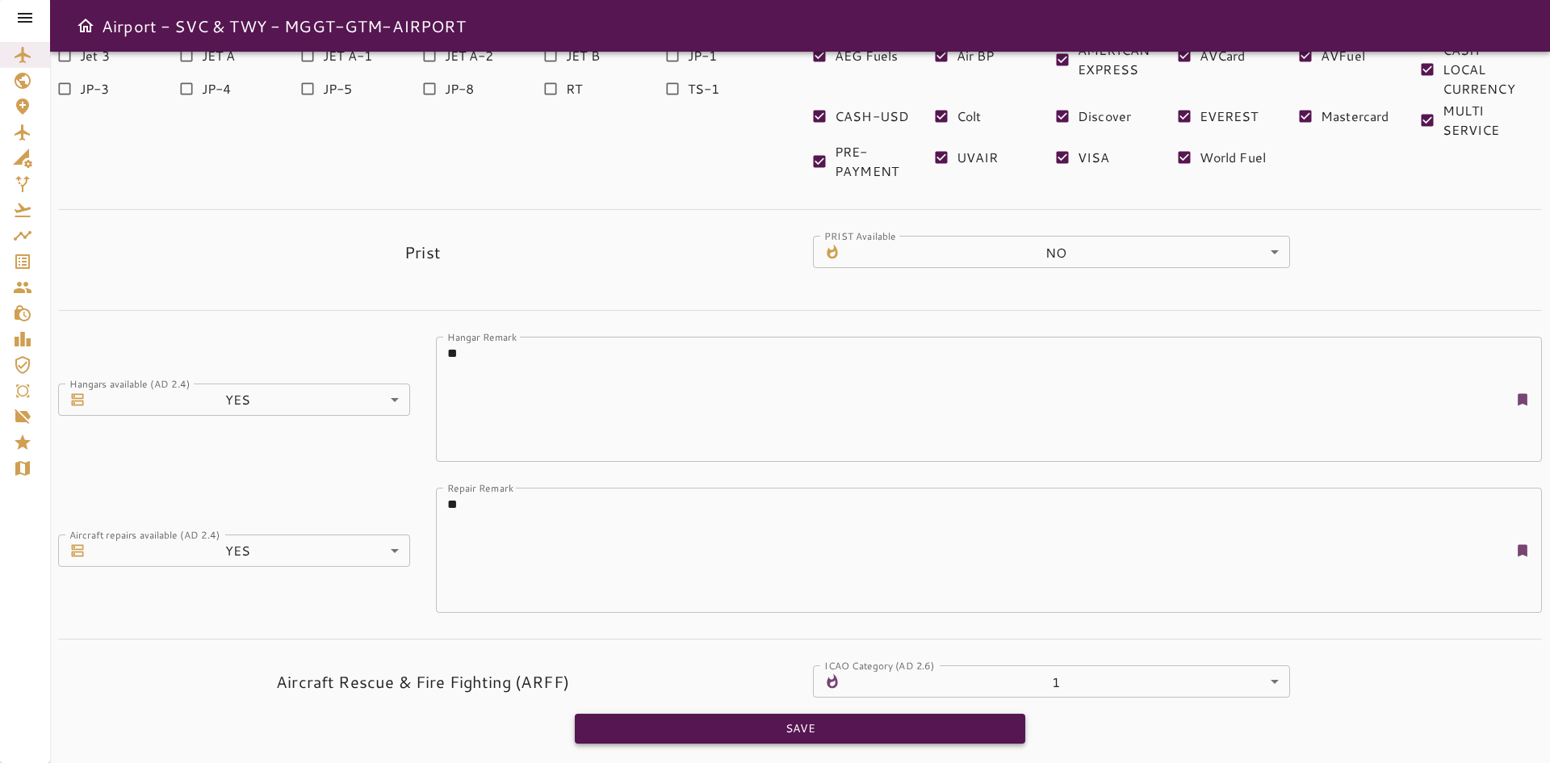
click at [699, 721] on button "Save" at bounding box center [800, 729] width 451 height 30
